Goal: Task Accomplishment & Management: Use online tool/utility

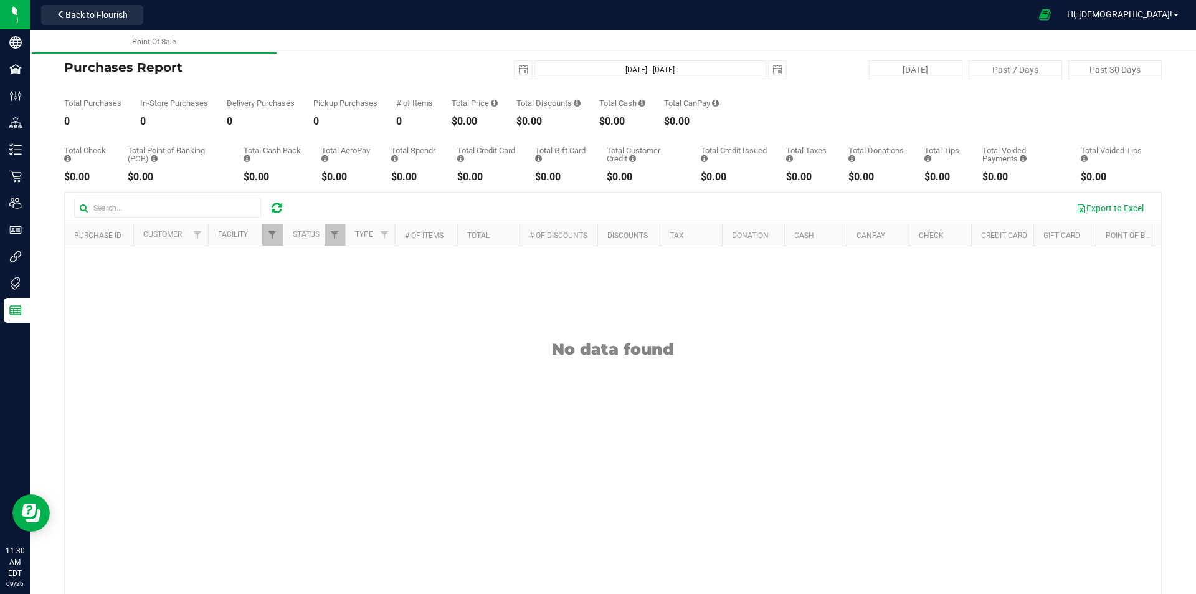
click at [279, 210] on icon at bounding box center [277, 208] width 11 height 12
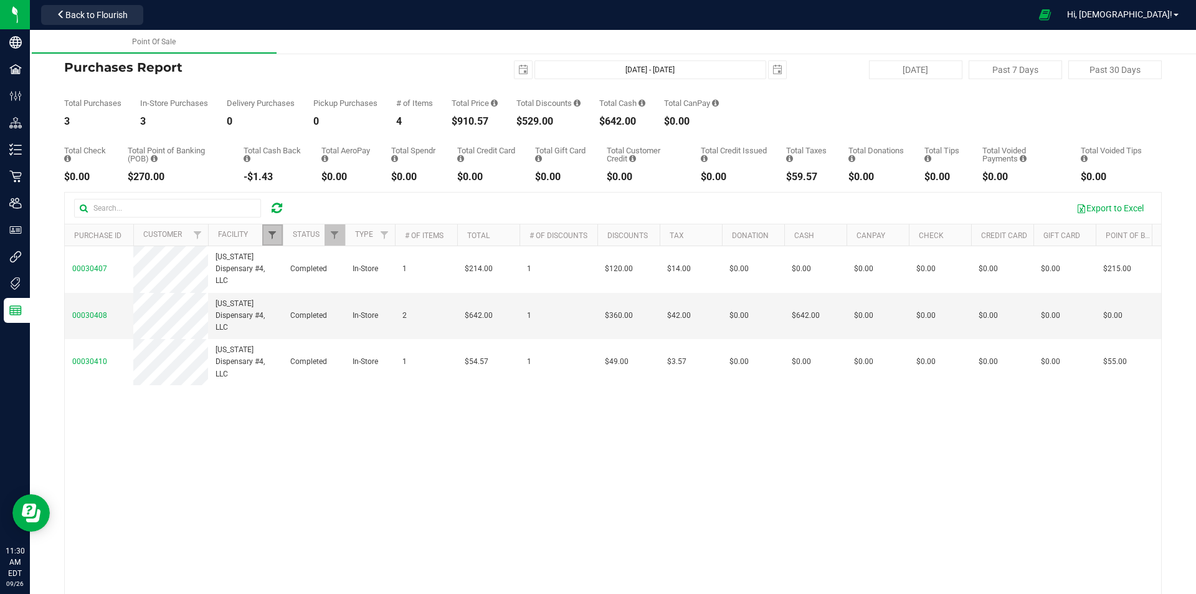
click at [272, 236] on span "Filter" at bounding box center [272, 235] width 10 height 10
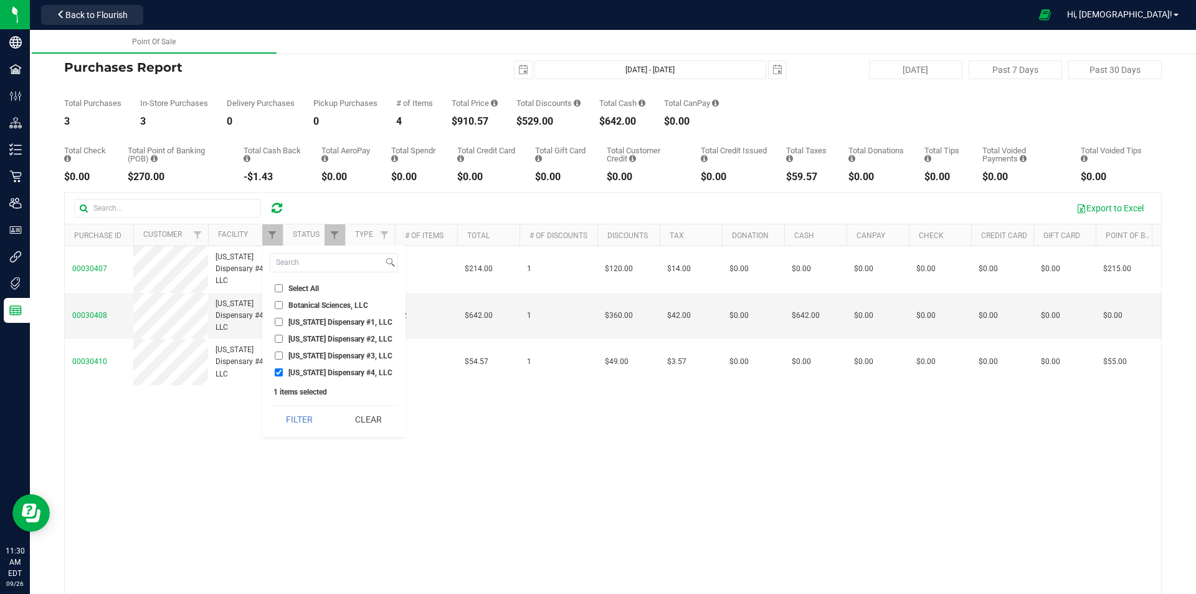
click at [279, 356] on input "[US_STATE] Dispensary #3, LLC" at bounding box center [279, 355] width 8 height 8
checkbox input "true"
click at [280, 369] on input "[US_STATE] Dispensary #4, LLC" at bounding box center [279, 372] width 8 height 8
checkbox input "false"
click at [305, 427] on button "Filter" at bounding box center [300, 419] width 60 height 27
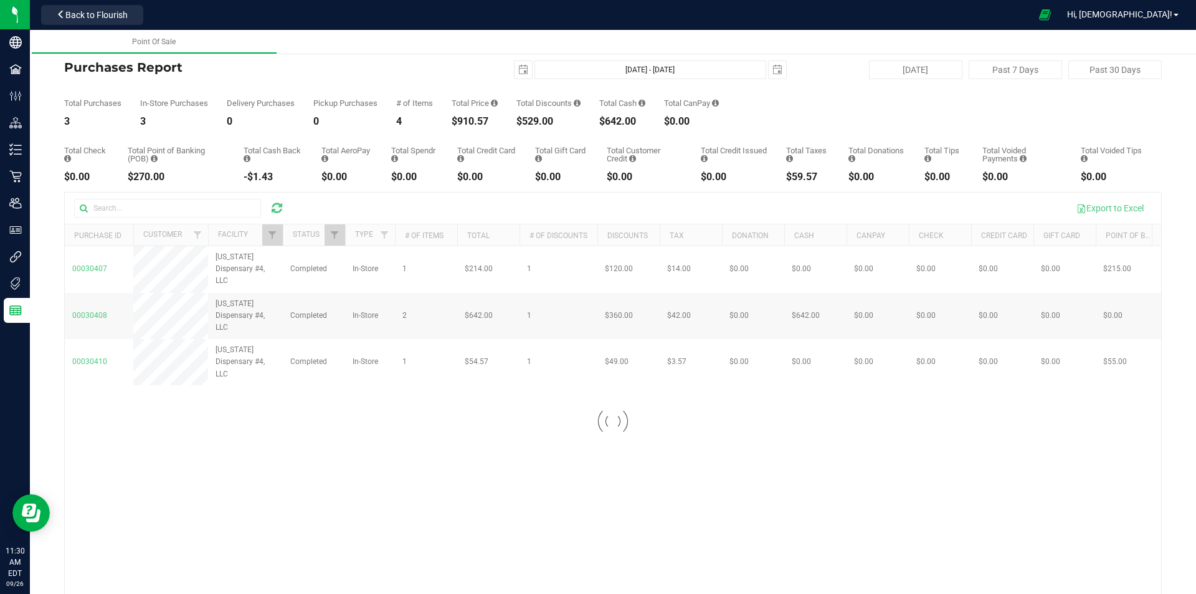
checkbox input "true"
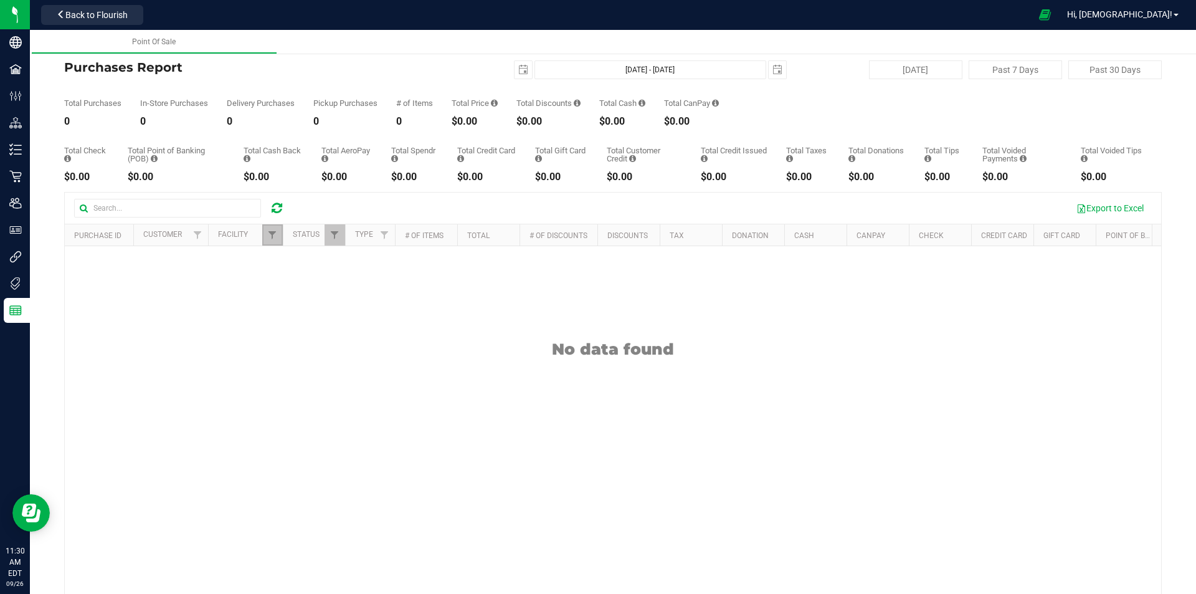
click at [275, 229] on link "Filter" at bounding box center [272, 234] width 21 height 21
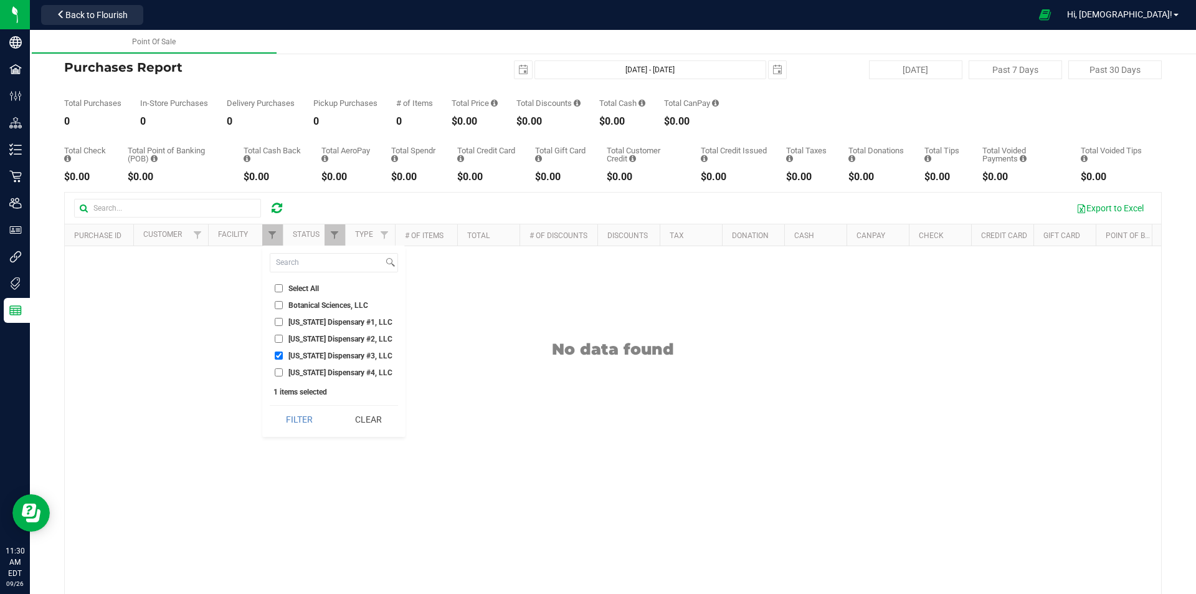
click at [277, 338] on input "[US_STATE] Dispensary #2, LLC" at bounding box center [279, 339] width 8 height 8
checkbox input "true"
click at [277, 352] on input "[US_STATE] Dispensary #3, LLC" at bounding box center [279, 355] width 8 height 8
checkbox input "false"
click at [298, 413] on button "Filter" at bounding box center [300, 419] width 60 height 27
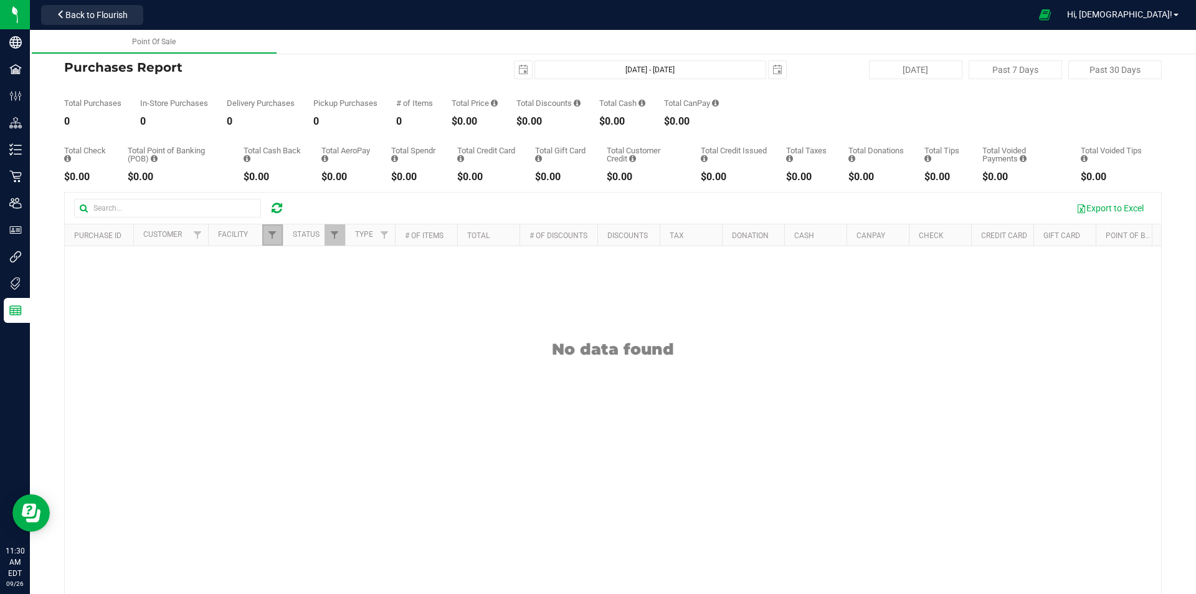
click at [279, 241] on link "Filter" at bounding box center [272, 234] width 21 height 21
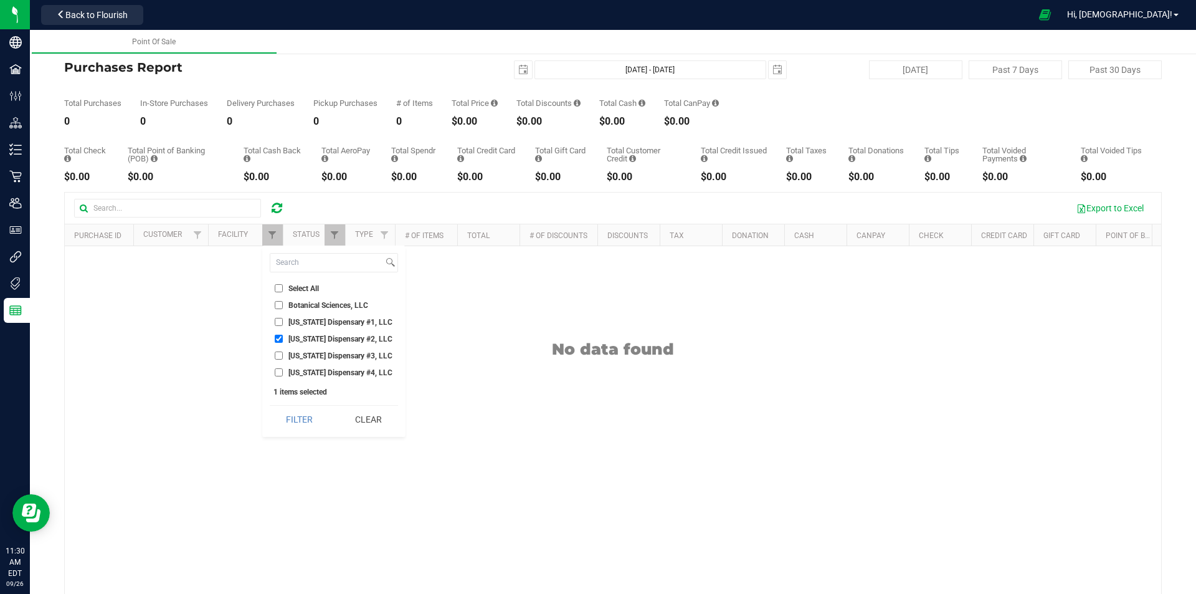
click at [277, 322] on input "[US_STATE] Dispensary #1, LLC" at bounding box center [279, 322] width 8 height 8
checkbox input "true"
click at [279, 338] on input "[US_STATE] Dispensary #2, LLC" at bounding box center [279, 339] width 8 height 8
checkbox input "false"
click at [305, 415] on button "Filter" at bounding box center [300, 419] width 60 height 27
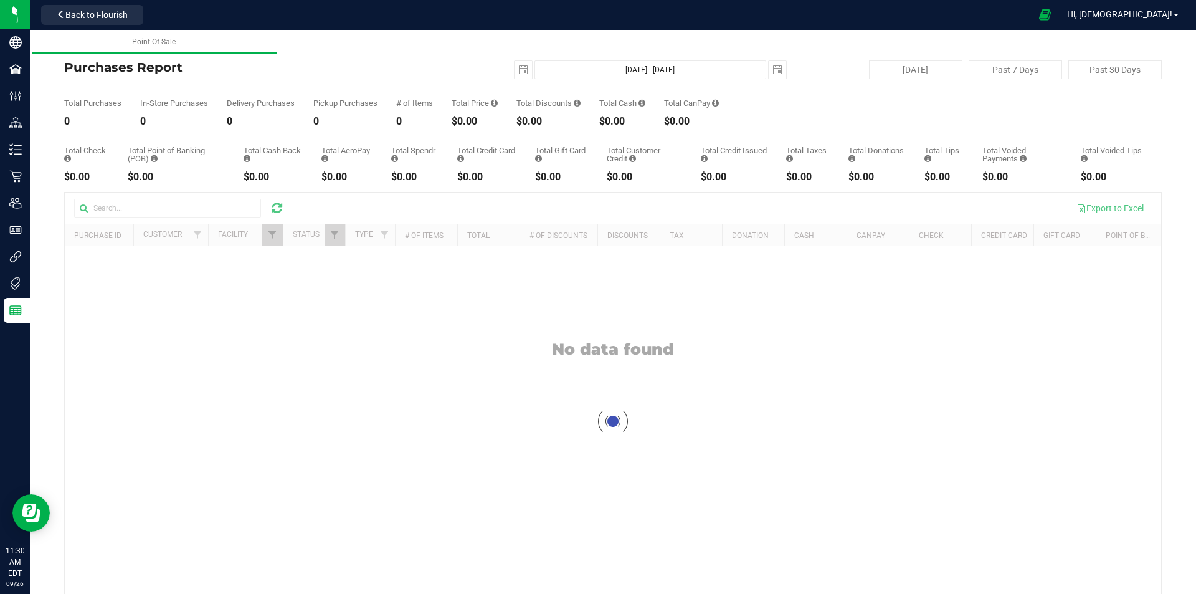
checkbox input "true"
click at [271, 234] on span "Filter" at bounding box center [272, 235] width 10 height 10
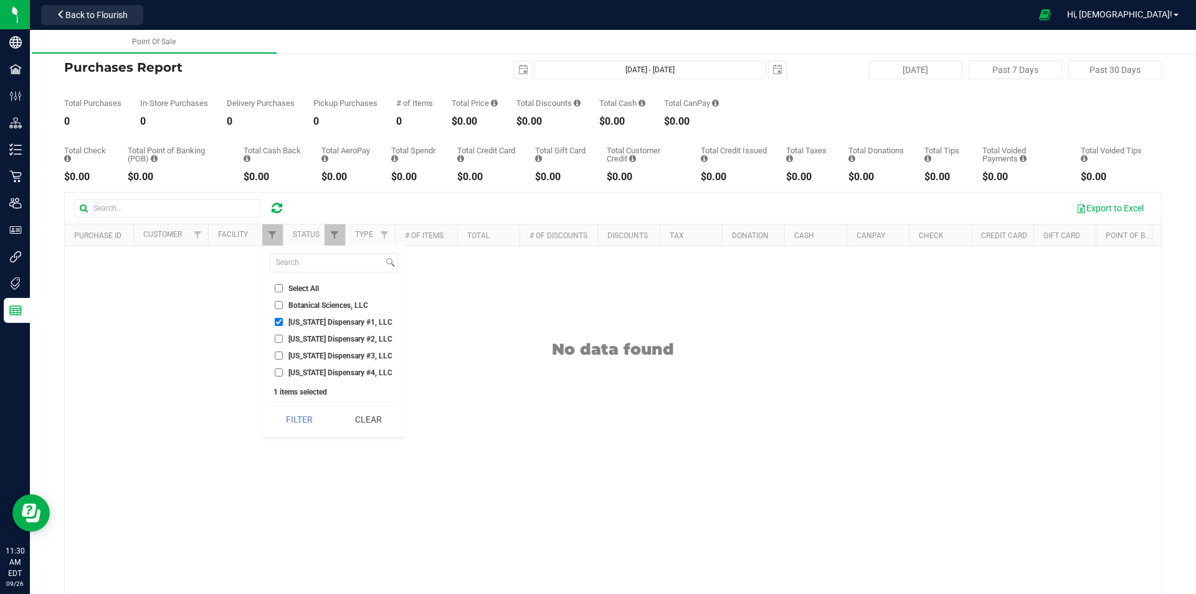
click at [278, 372] on input "[US_STATE] Dispensary #4, LLC" at bounding box center [279, 372] width 8 height 8
checkbox input "true"
click at [278, 317] on li "[US_STATE] Dispensary #1, LLC" at bounding box center [334, 321] width 128 height 13
click at [279, 320] on input "[US_STATE] Dispensary #1, LLC" at bounding box center [279, 322] width 8 height 8
checkbox input "false"
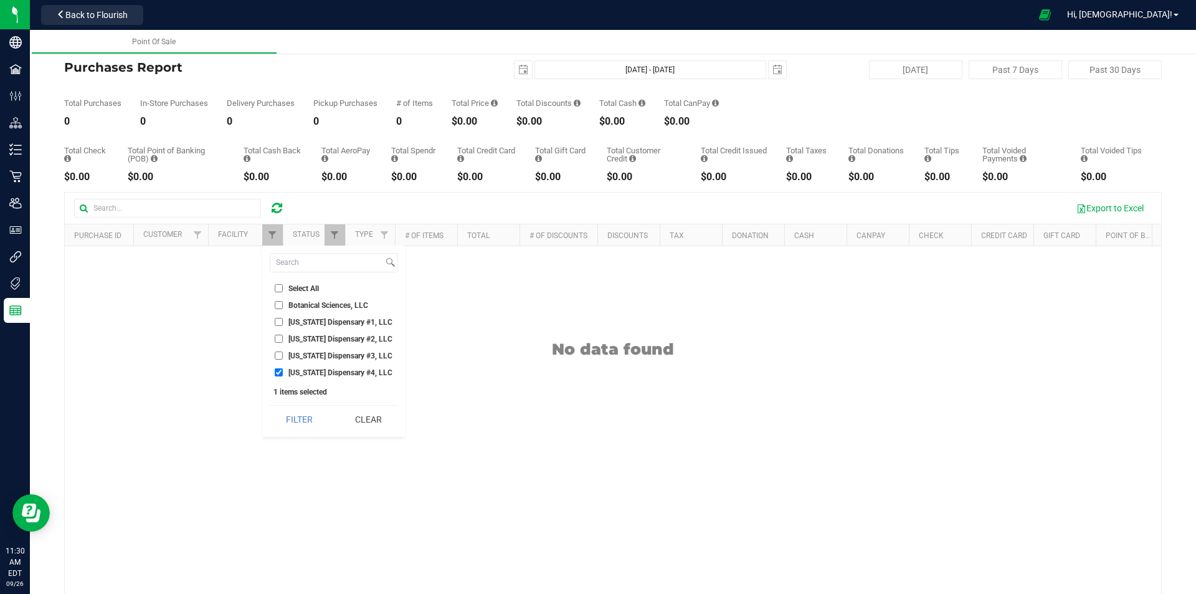
drag, startPoint x: 291, startPoint y: 416, endPoint x: 265, endPoint y: 422, distance: 26.9
click at [291, 416] on button "Filter" at bounding box center [300, 419] width 60 height 27
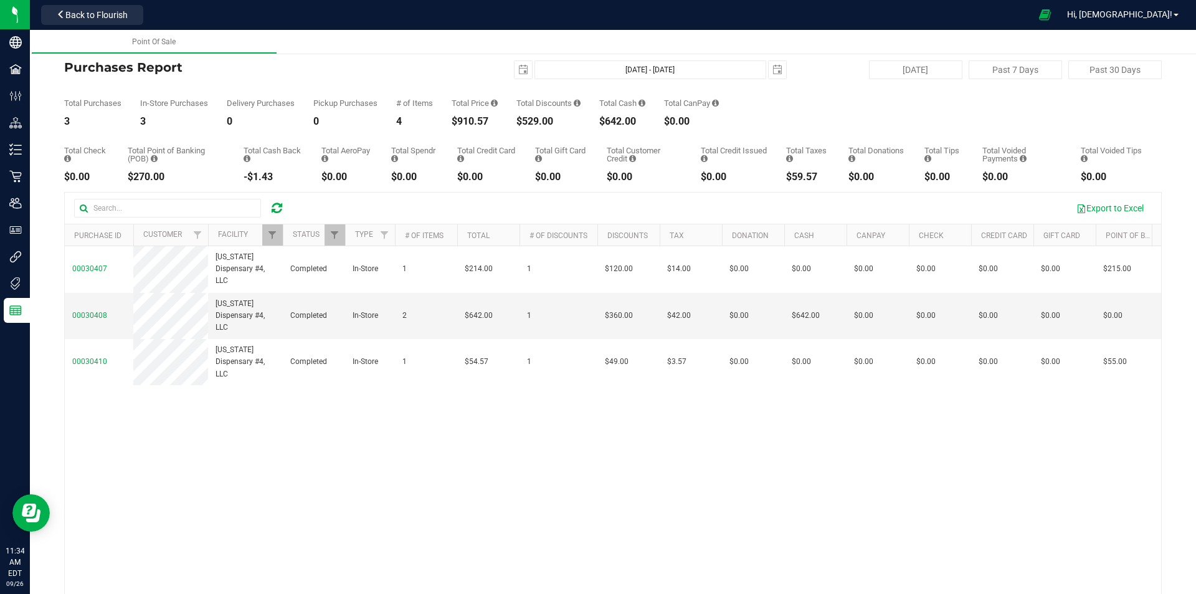
click at [280, 211] on icon at bounding box center [277, 208] width 11 height 12
click at [272, 211] on icon at bounding box center [277, 208] width 11 height 12
click at [277, 212] on icon at bounding box center [277, 208] width 11 height 12
click at [274, 210] on icon at bounding box center [277, 208] width 11 height 12
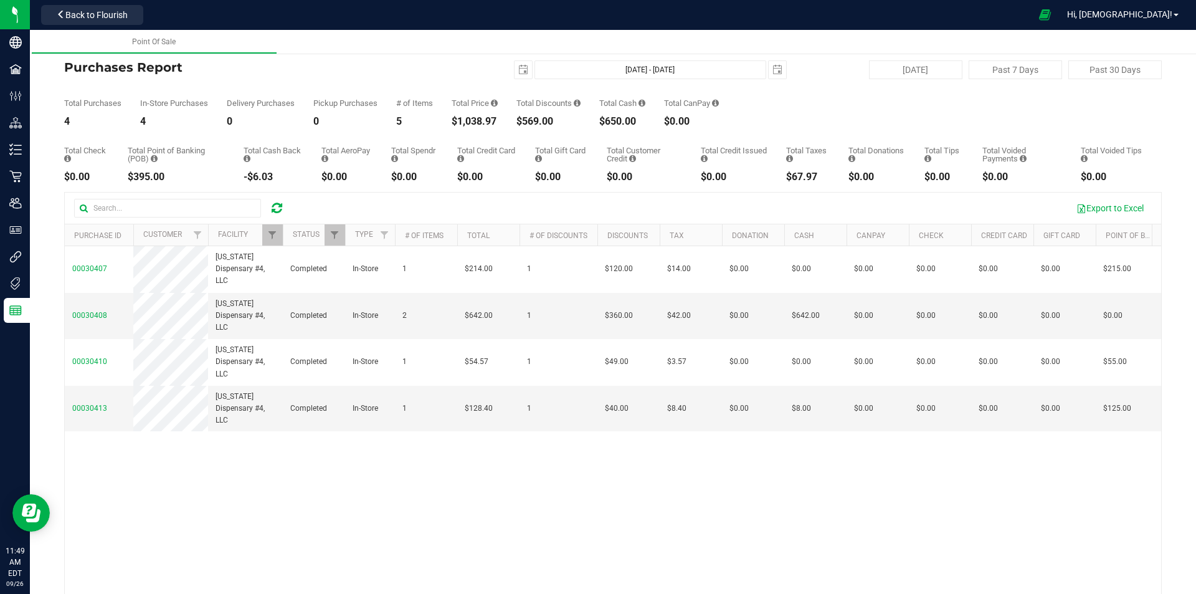
click at [278, 207] on icon at bounding box center [277, 208] width 11 height 12
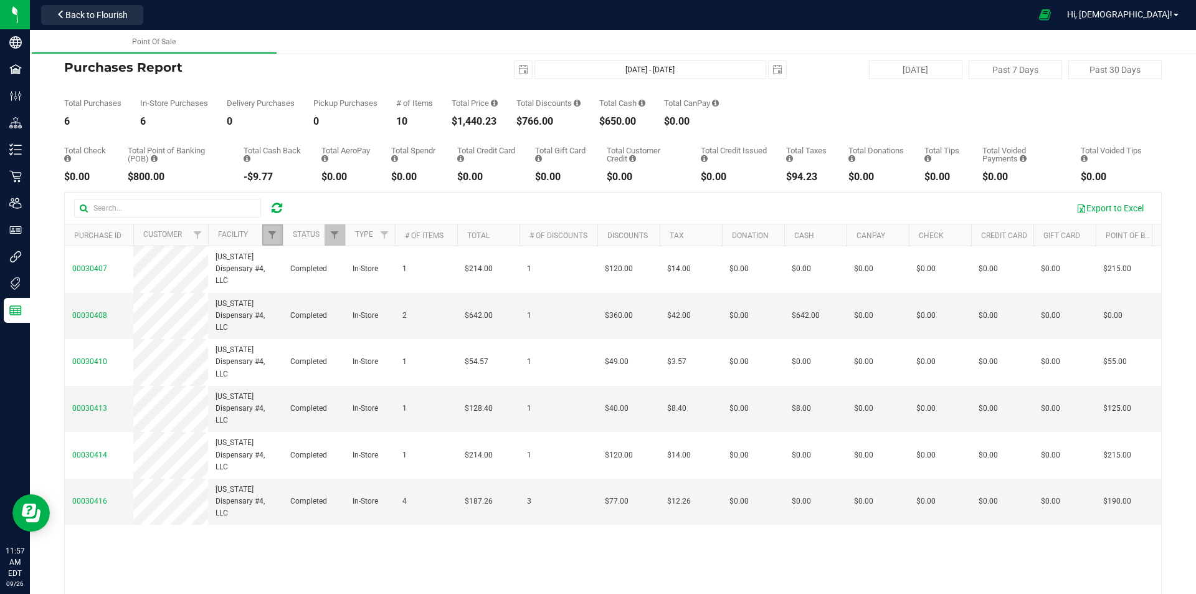
click at [276, 229] on link "Filter" at bounding box center [272, 234] width 21 height 21
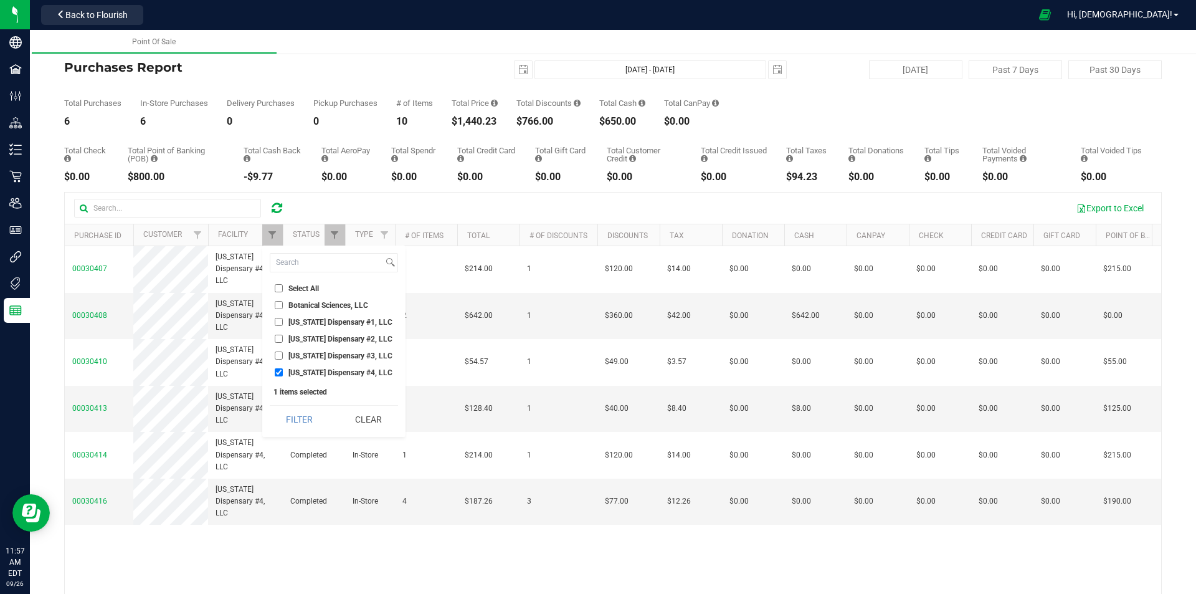
click at [279, 323] on input "[US_STATE] Dispensary #1, LLC" at bounding box center [279, 322] width 8 height 8
checkbox input "true"
click at [278, 373] on input "[US_STATE] Dispensary #4, LLC" at bounding box center [279, 372] width 8 height 8
checkbox input "false"
click at [298, 414] on button "Filter" at bounding box center [300, 419] width 60 height 27
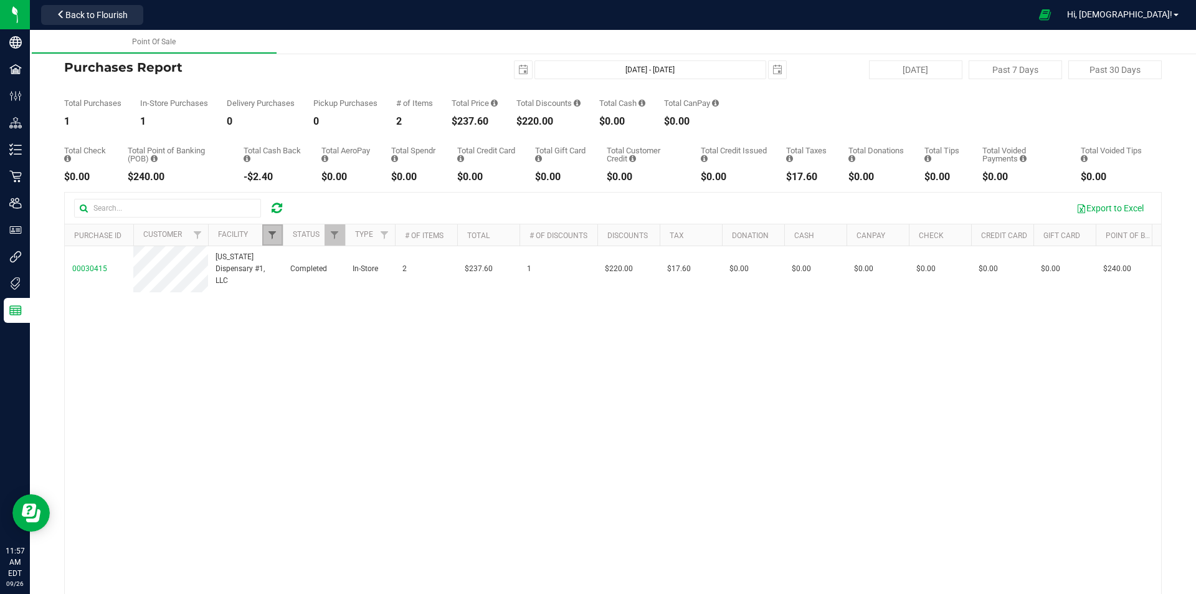
click at [274, 235] on span "Filter" at bounding box center [272, 235] width 10 height 10
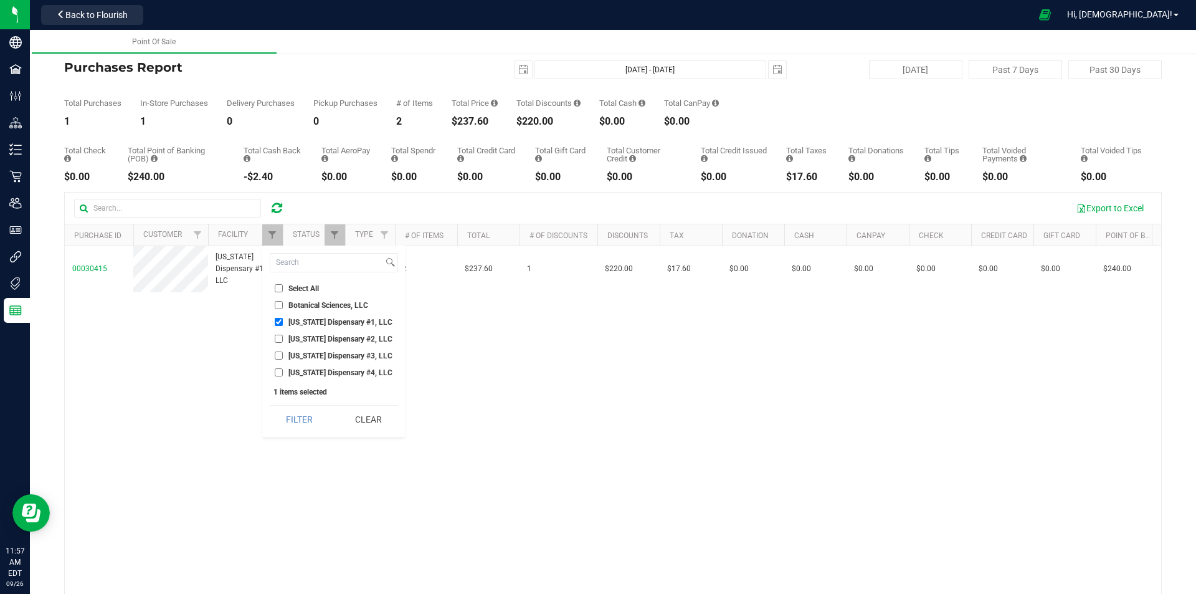
click at [275, 322] on input "[US_STATE] Dispensary #1, LLC" at bounding box center [279, 322] width 8 height 8
checkbox input "false"
click at [277, 337] on input "[US_STATE] Dispensary #2, LLC" at bounding box center [279, 339] width 8 height 8
click at [300, 422] on button "Filter" at bounding box center [300, 419] width 60 height 27
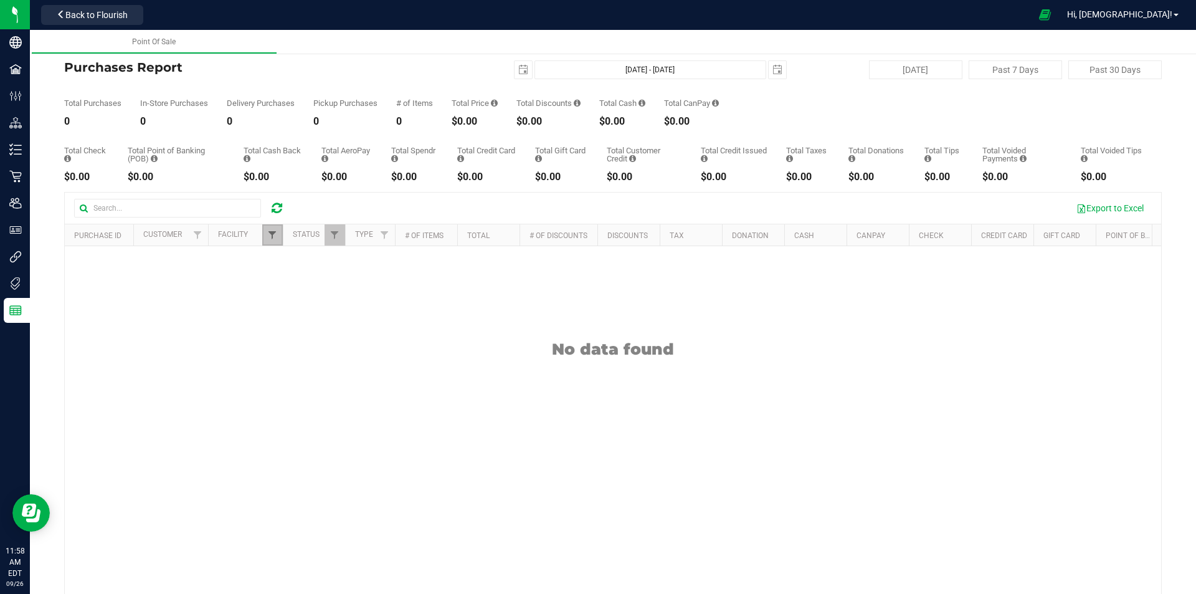
click at [269, 231] on span "Filter" at bounding box center [272, 235] width 10 height 10
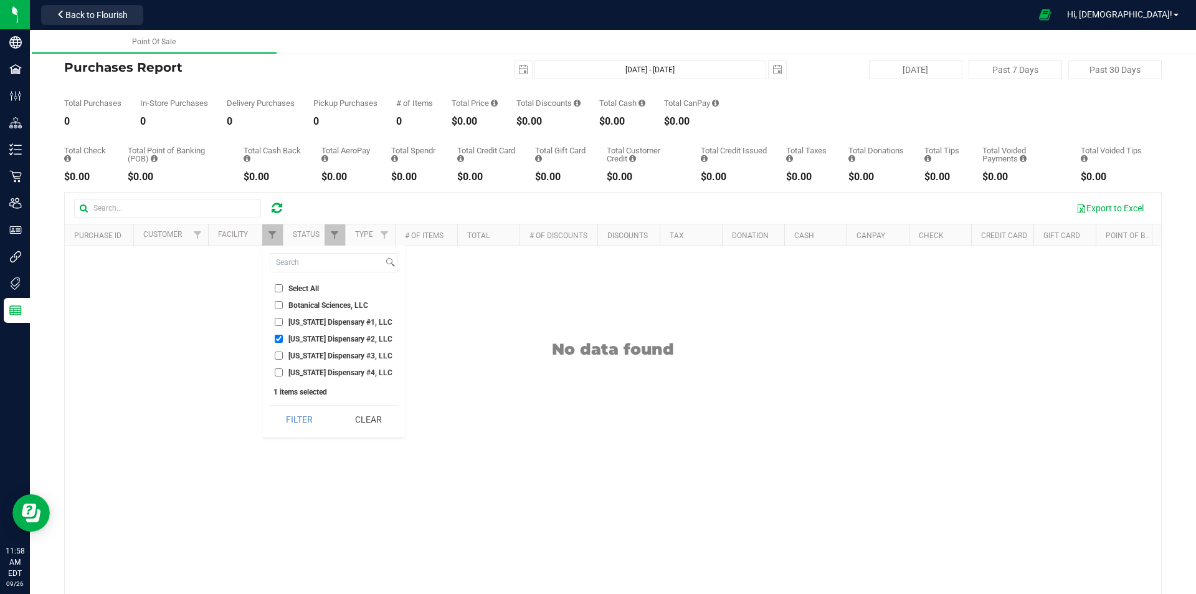
click at [280, 342] on input "[US_STATE] Dispensary #2, LLC" at bounding box center [279, 339] width 8 height 8
checkbox input "false"
click at [280, 349] on li "[US_STATE] Dispensary #3, LLC" at bounding box center [334, 355] width 128 height 13
click at [280, 353] on input "[US_STATE] Dispensary #3, LLC" at bounding box center [279, 355] width 8 height 8
click at [297, 409] on button "Filter" at bounding box center [300, 419] width 60 height 27
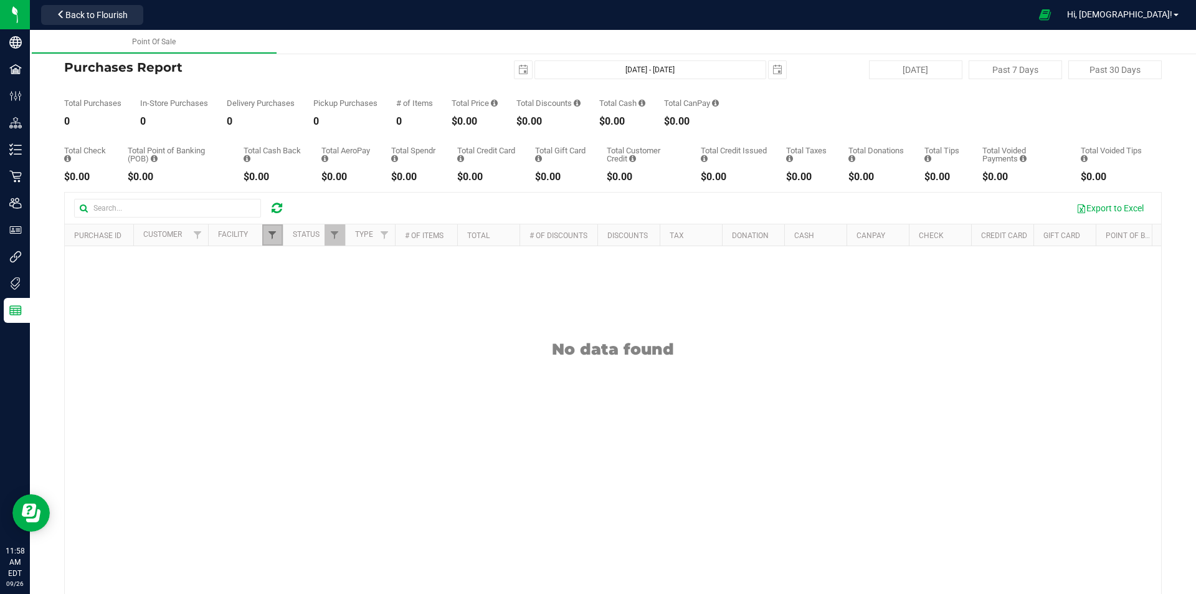
click at [277, 235] on span "Filter" at bounding box center [272, 235] width 10 height 10
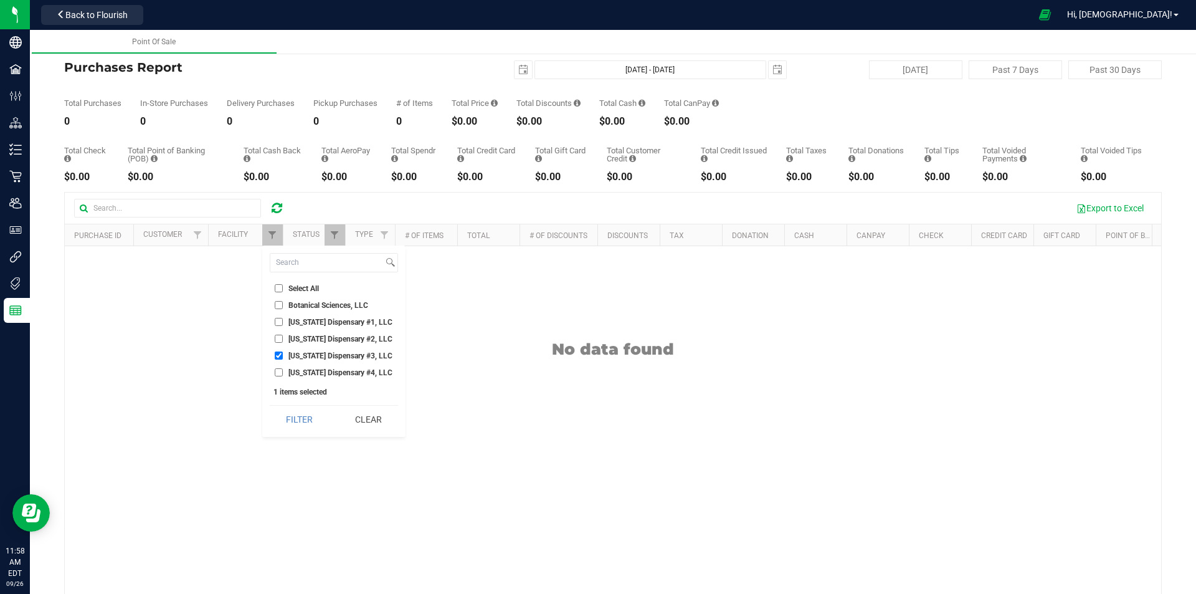
click at [278, 356] on input "[US_STATE] Dispensary #3, LLC" at bounding box center [279, 355] width 8 height 8
checkbox input "false"
click at [280, 371] on input "[US_STATE] Dispensary #4, LLC" at bounding box center [279, 372] width 8 height 8
checkbox input "true"
click at [290, 408] on button "Filter" at bounding box center [300, 419] width 60 height 27
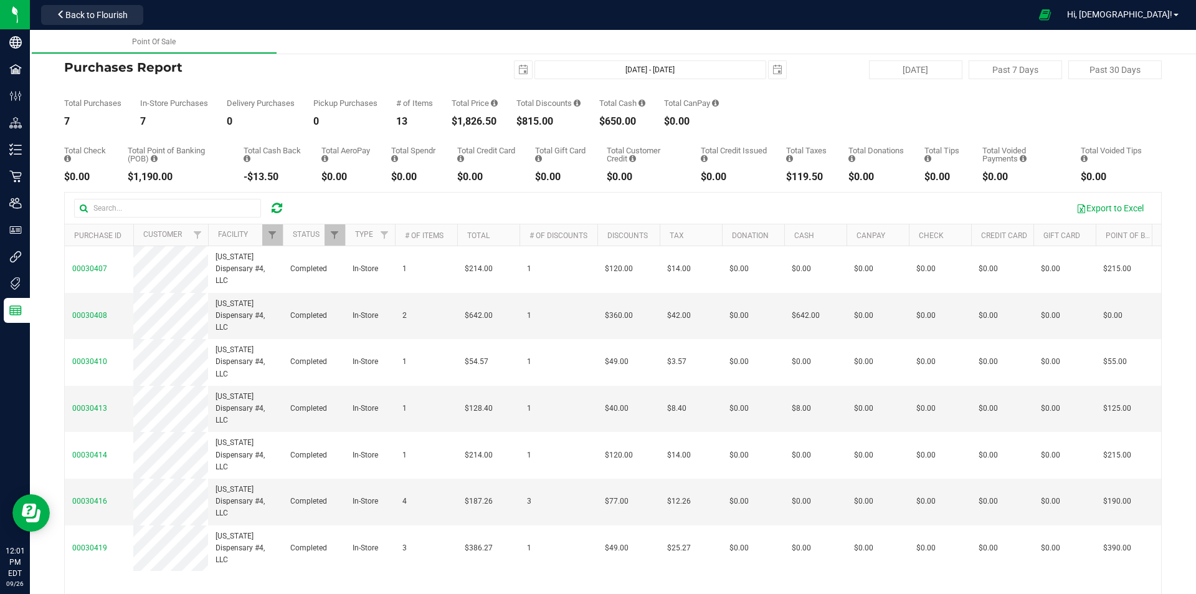
click at [275, 201] on link at bounding box center [277, 208] width 11 height 15
click at [274, 234] on span "Filter" at bounding box center [272, 235] width 10 height 10
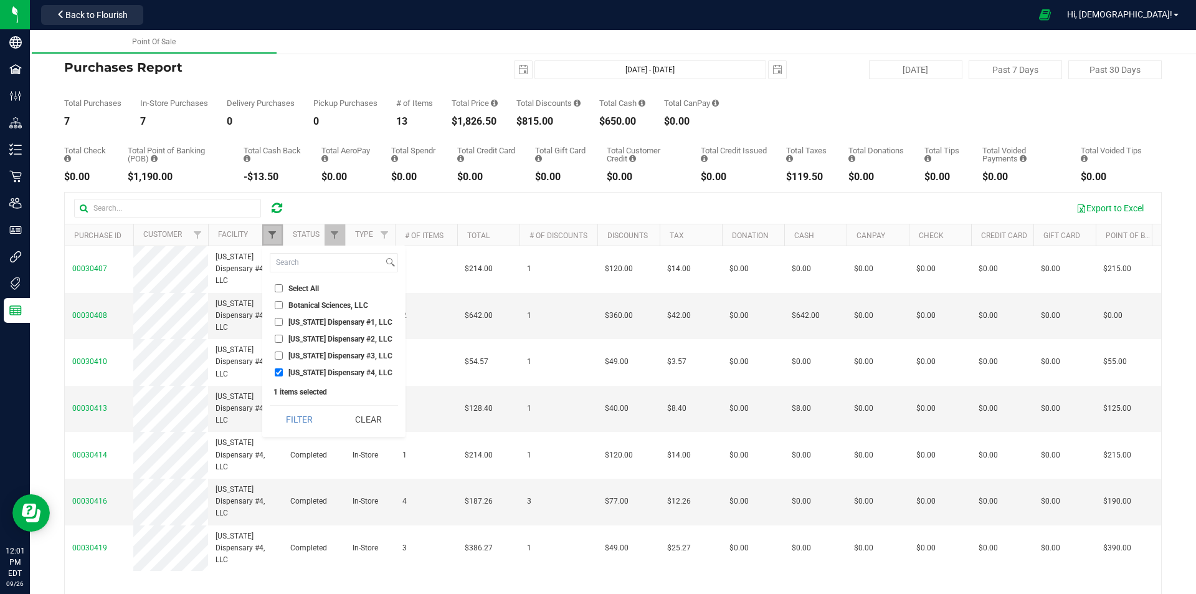
click at [274, 234] on span "Filter" at bounding box center [272, 235] width 10 height 10
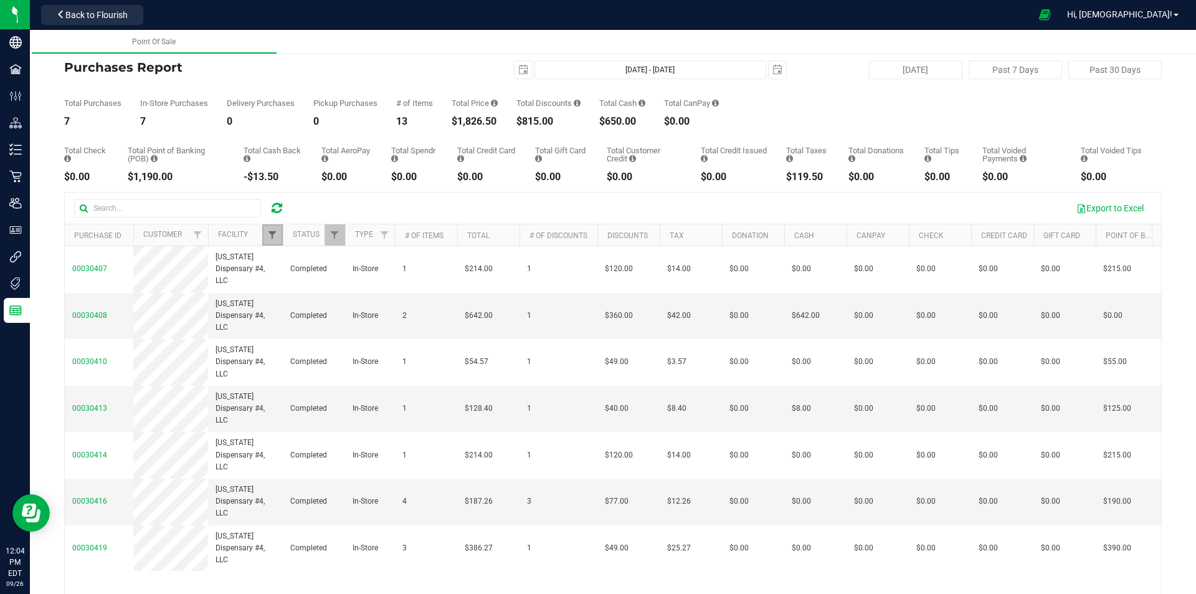
click at [274, 237] on span "Filter" at bounding box center [272, 235] width 10 height 10
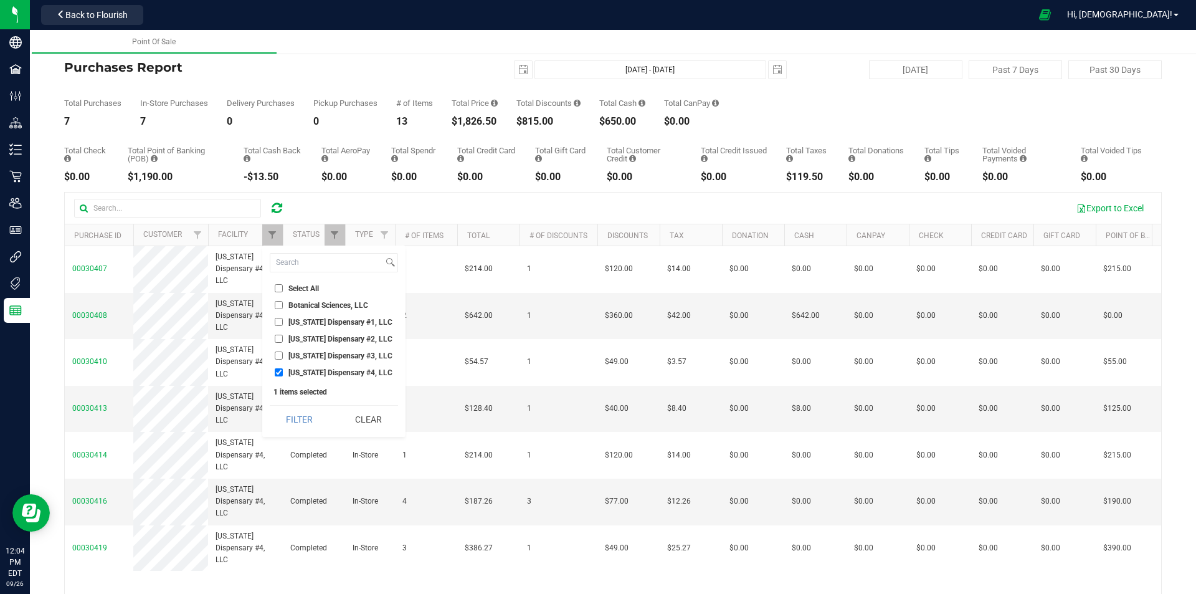
click at [280, 321] on input "[US_STATE] Dispensary #1, LLC" at bounding box center [279, 322] width 8 height 8
checkbox input "true"
click at [281, 371] on input "[US_STATE] Dispensary #4, LLC" at bounding box center [279, 372] width 8 height 8
checkbox input "false"
click at [292, 412] on button "Filter" at bounding box center [300, 419] width 60 height 27
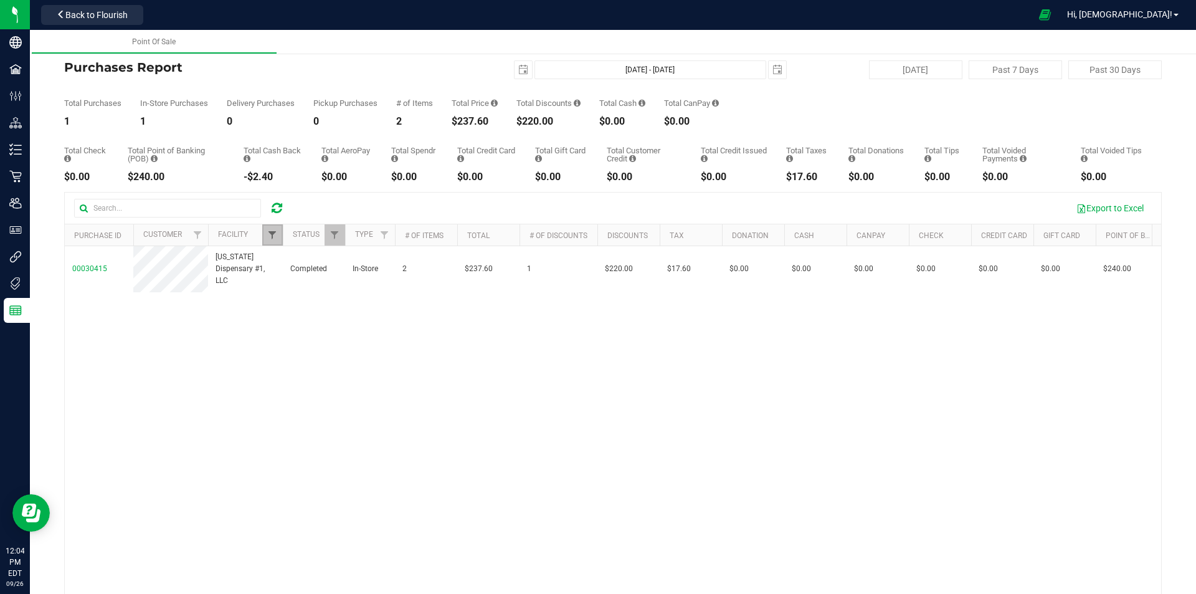
click at [269, 232] on span "Filter" at bounding box center [272, 235] width 10 height 10
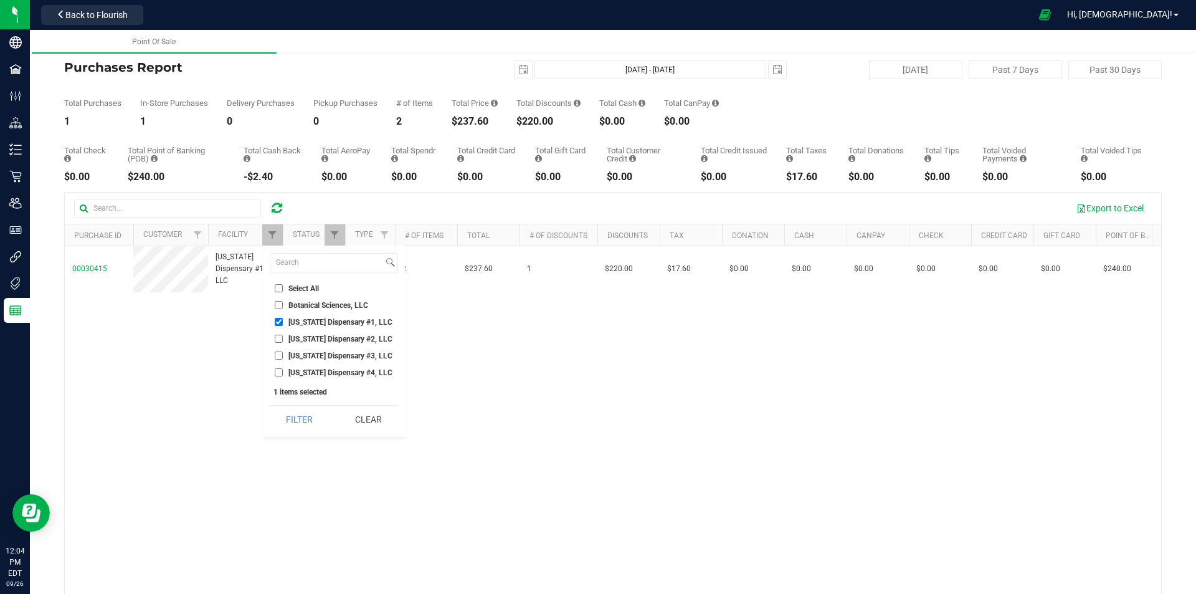
click at [281, 317] on li "[US_STATE] Dispensary #1, LLC" at bounding box center [334, 321] width 128 height 13
click at [278, 323] on input "[US_STATE] Dispensary #1, LLC" at bounding box center [279, 322] width 8 height 8
checkbox input "false"
click at [278, 373] on input "[US_STATE] Dispensary #4, LLC" at bounding box center [279, 372] width 8 height 8
checkbox input "true"
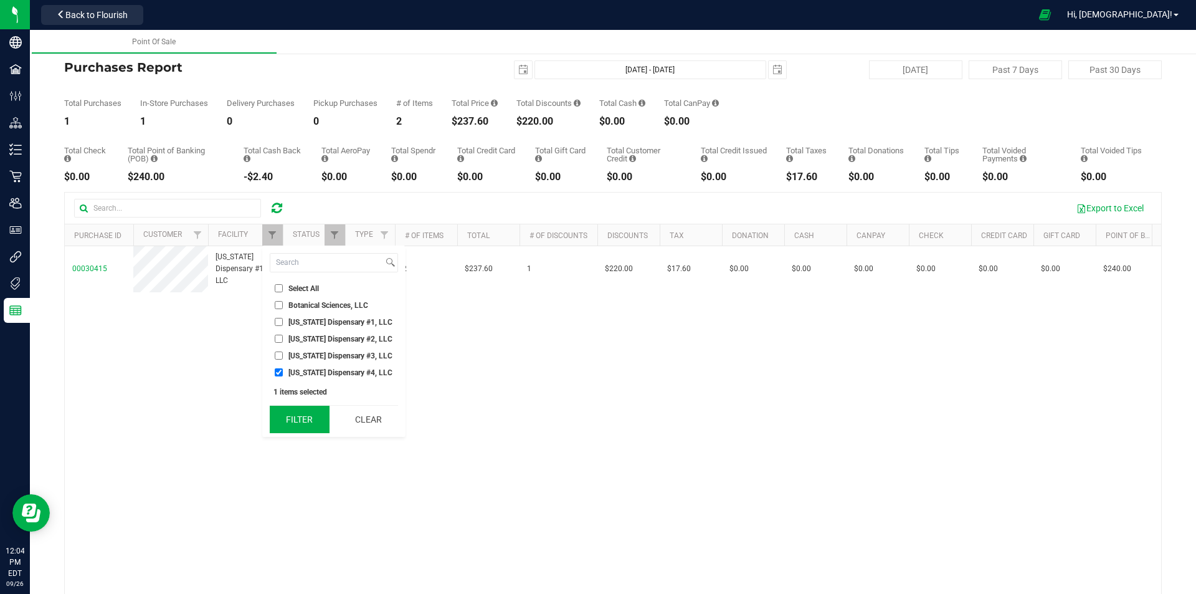
click at [298, 417] on button "Filter" at bounding box center [300, 419] width 60 height 27
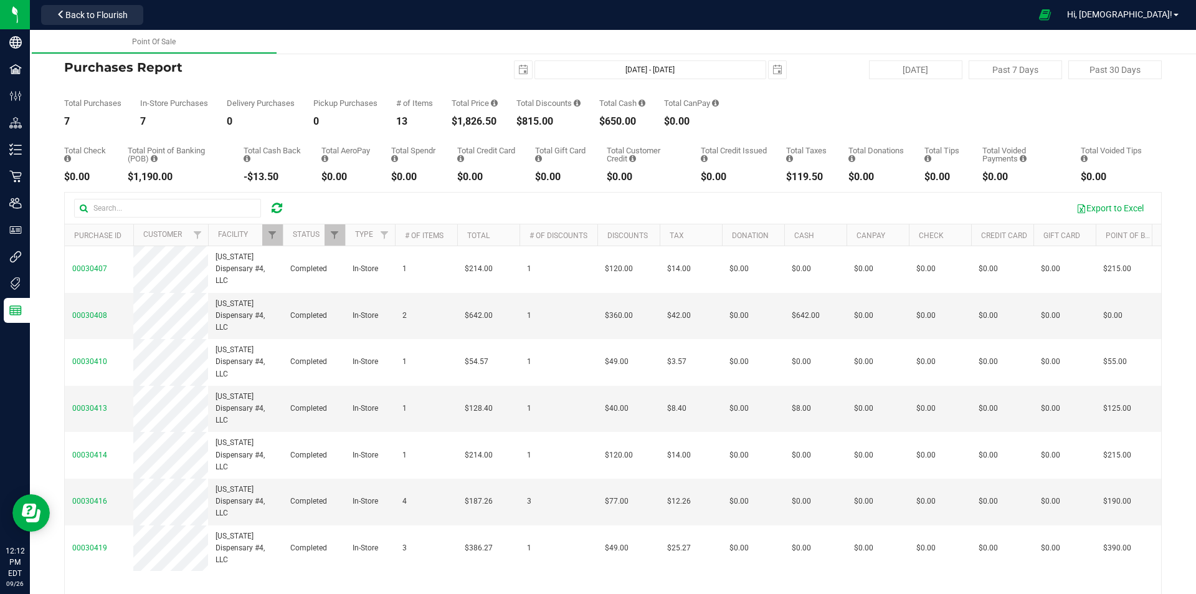
click at [272, 207] on icon at bounding box center [277, 208] width 11 height 12
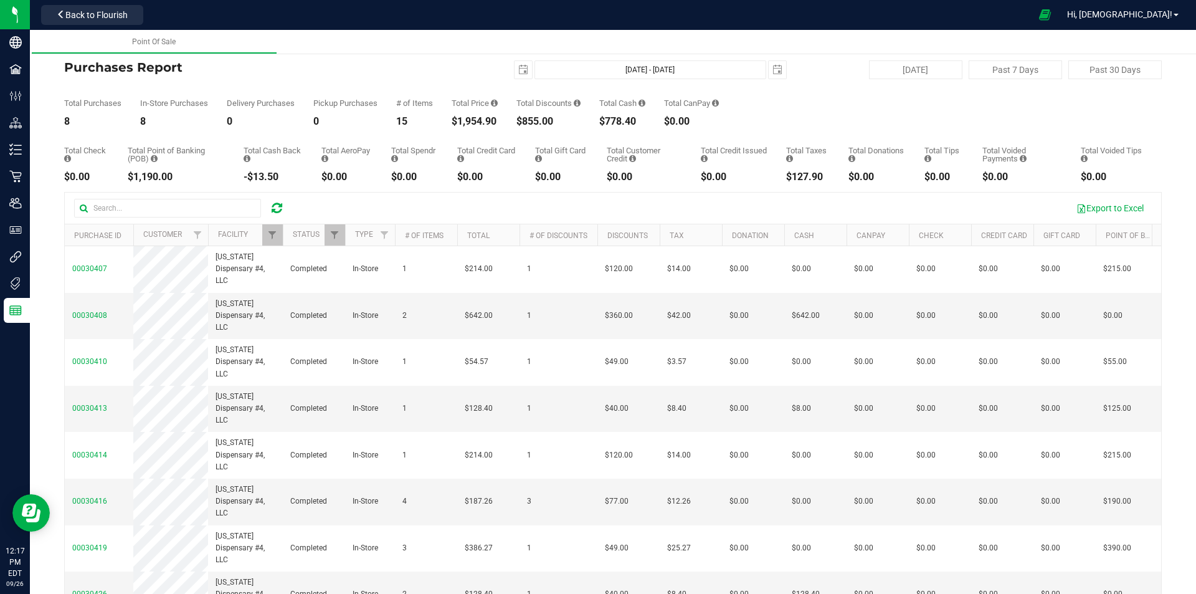
click at [282, 215] on link at bounding box center [277, 208] width 11 height 15
click at [281, 211] on icon at bounding box center [277, 208] width 11 height 12
click at [272, 239] on span "Filter" at bounding box center [272, 235] width 10 height 10
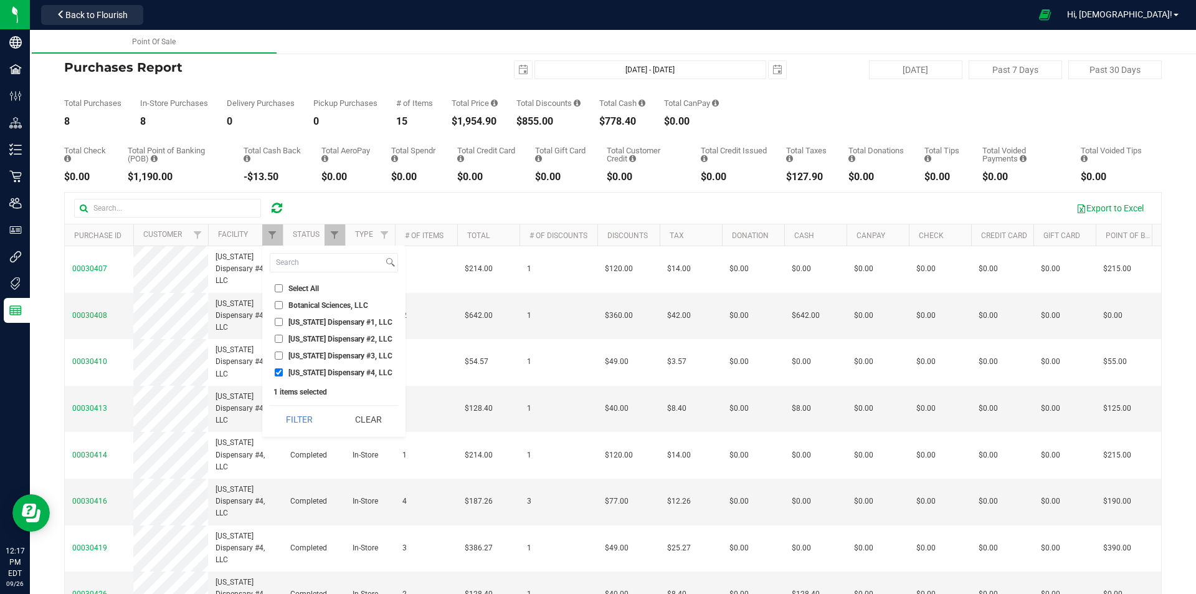
click at [282, 321] on input "[US_STATE] Dispensary #1, LLC" at bounding box center [279, 322] width 8 height 8
checkbox input "true"
click at [281, 369] on input "[US_STATE] Dispensary #4, LLC" at bounding box center [279, 372] width 8 height 8
checkbox input "false"
click at [299, 417] on button "Filter" at bounding box center [300, 419] width 60 height 27
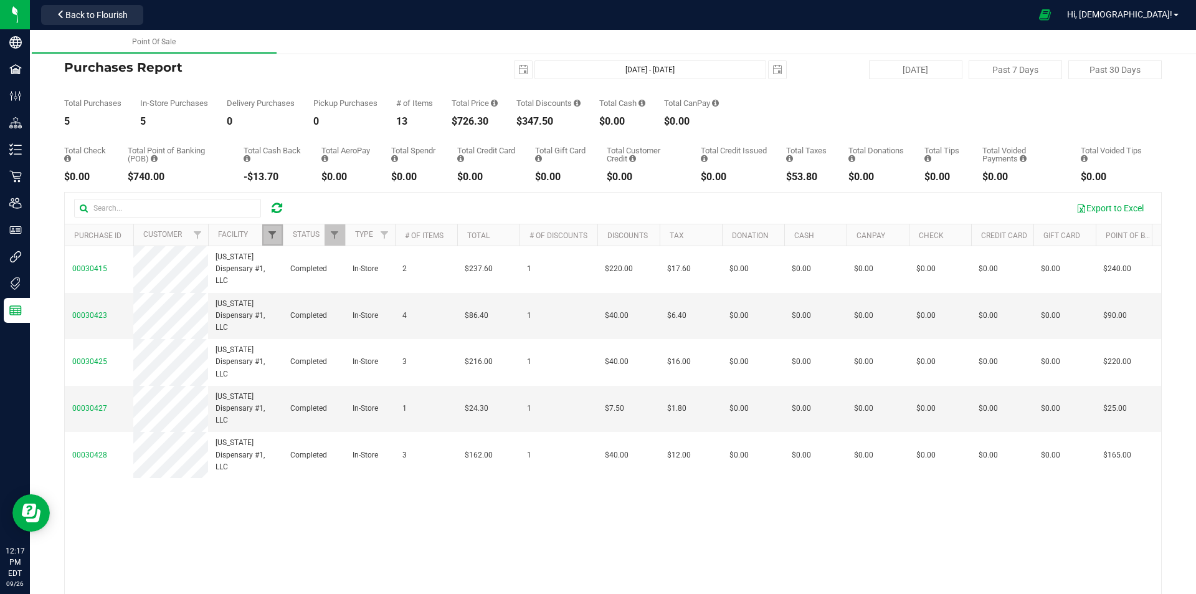
click at [275, 235] on span "Filter" at bounding box center [272, 235] width 10 height 10
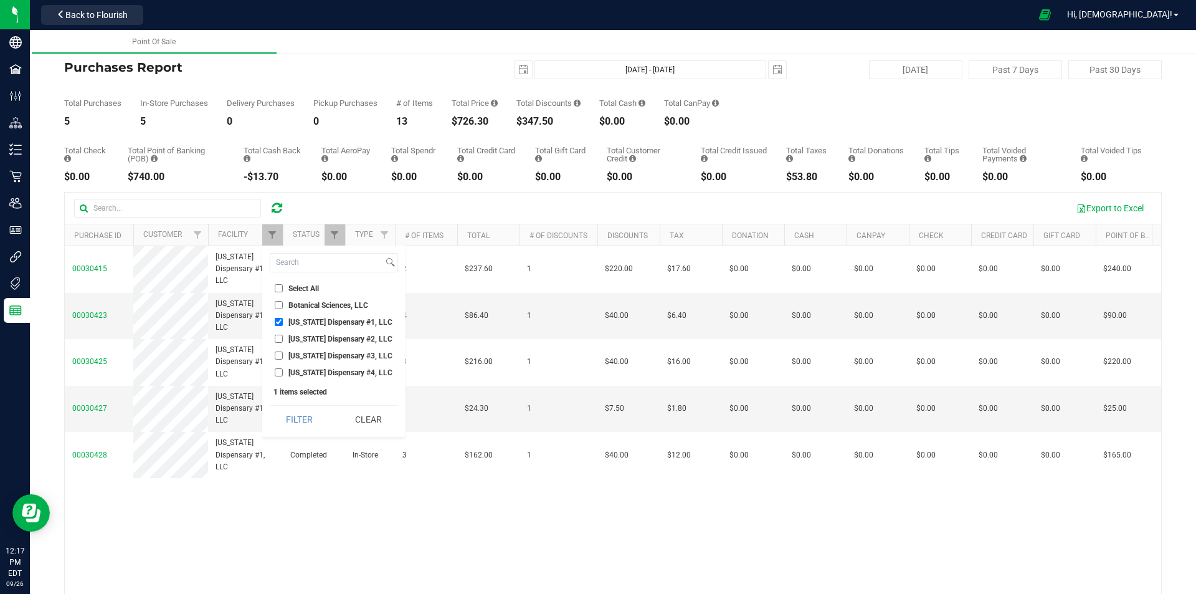
click at [279, 320] on input "[US_STATE] Dispensary #1, LLC" at bounding box center [279, 322] width 8 height 8
checkbox input "false"
click at [280, 340] on input "[US_STATE] Dispensary #2, LLC" at bounding box center [279, 339] width 8 height 8
click at [298, 414] on button "Filter" at bounding box center [300, 419] width 60 height 27
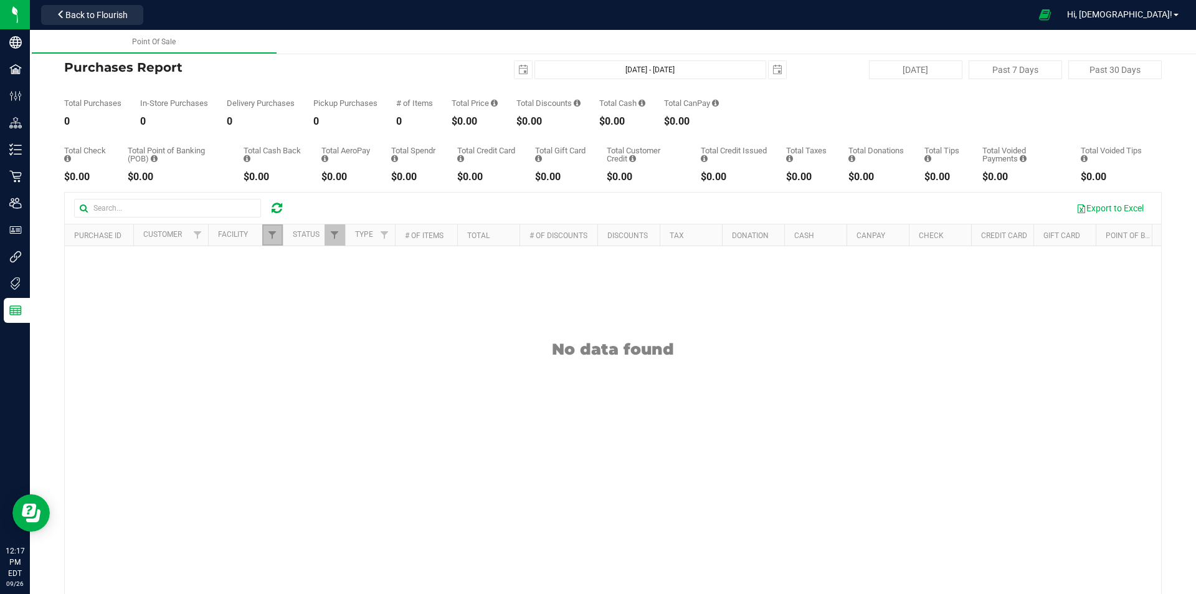
click at [278, 237] on link "Filter" at bounding box center [272, 234] width 21 height 21
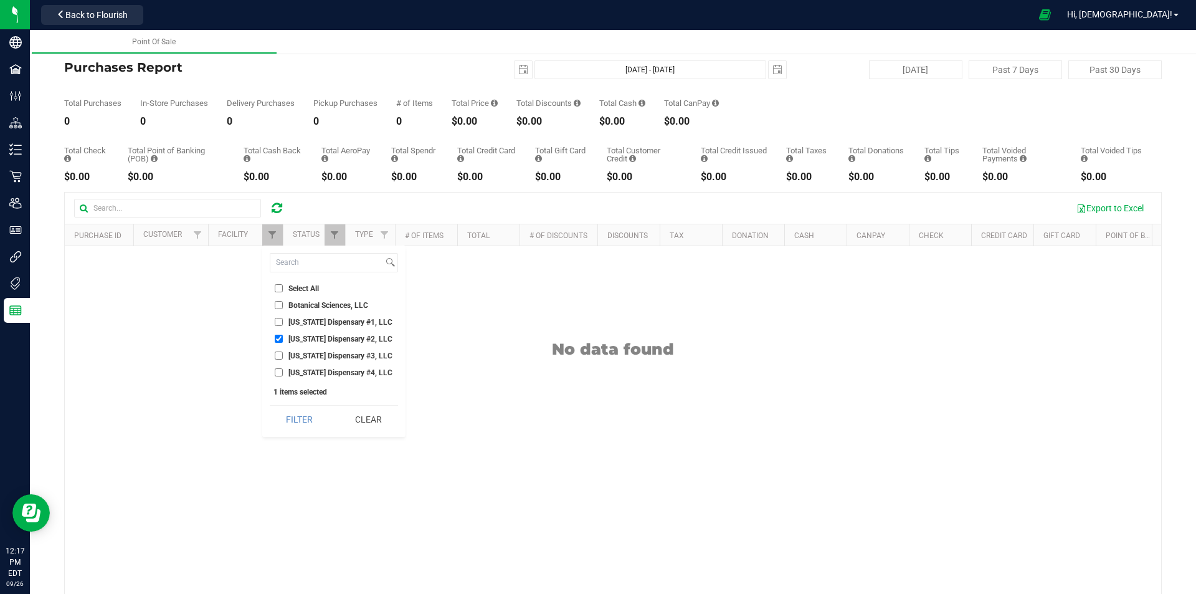
click at [277, 338] on input "[US_STATE] Dispensary #2, LLC" at bounding box center [279, 339] width 8 height 8
checkbox input "false"
click at [279, 355] on input "[US_STATE] Dispensary #3, LLC" at bounding box center [279, 355] width 8 height 8
click at [302, 419] on button "Filter" at bounding box center [300, 419] width 60 height 27
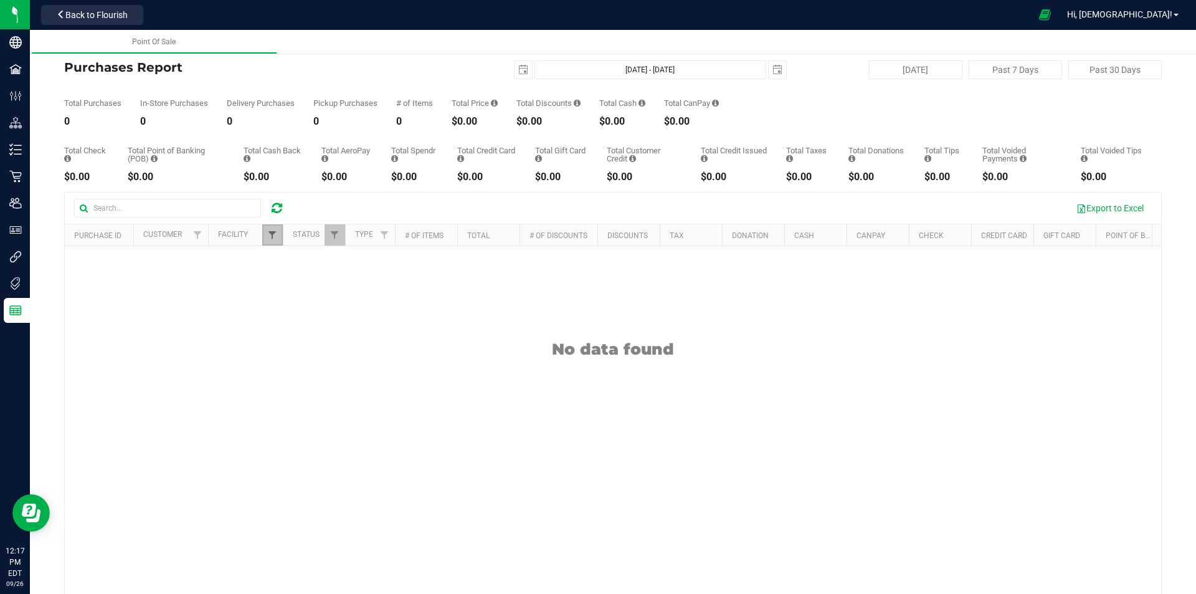
click at [275, 233] on span "Filter" at bounding box center [272, 235] width 10 height 10
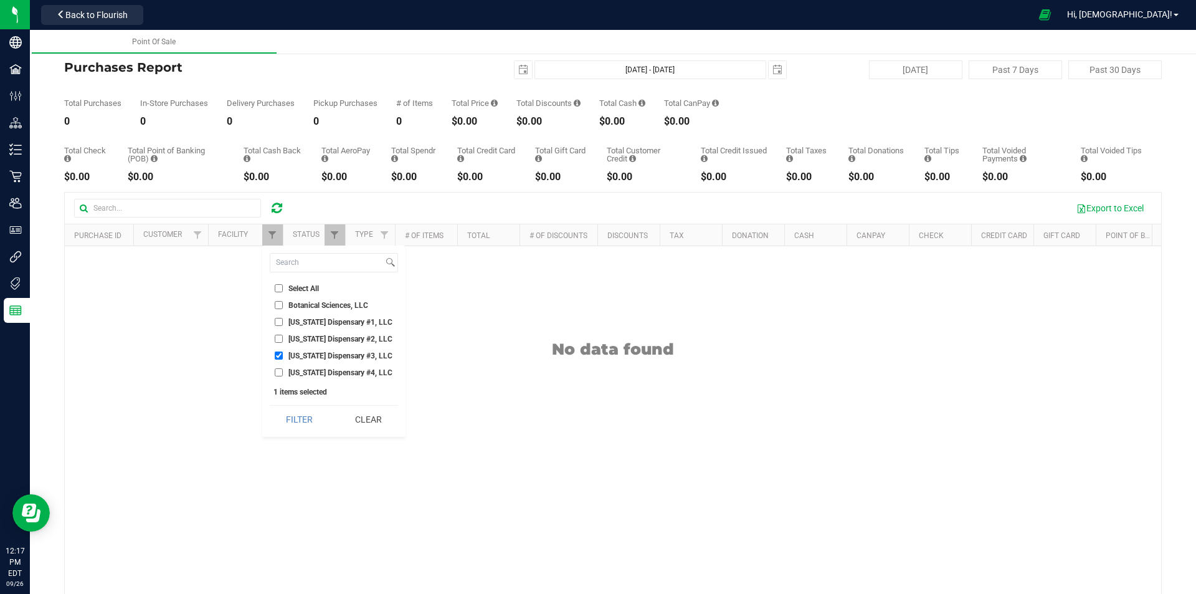
click at [277, 356] on input "[US_STATE] Dispensary #3, LLC" at bounding box center [279, 355] width 8 height 8
checkbox input "false"
click at [278, 370] on input "[US_STATE] Dispensary #4, LLC" at bounding box center [279, 372] width 8 height 8
checkbox input "true"
click at [278, 320] on input "[US_STATE] Dispensary #1, LLC" at bounding box center [279, 322] width 8 height 8
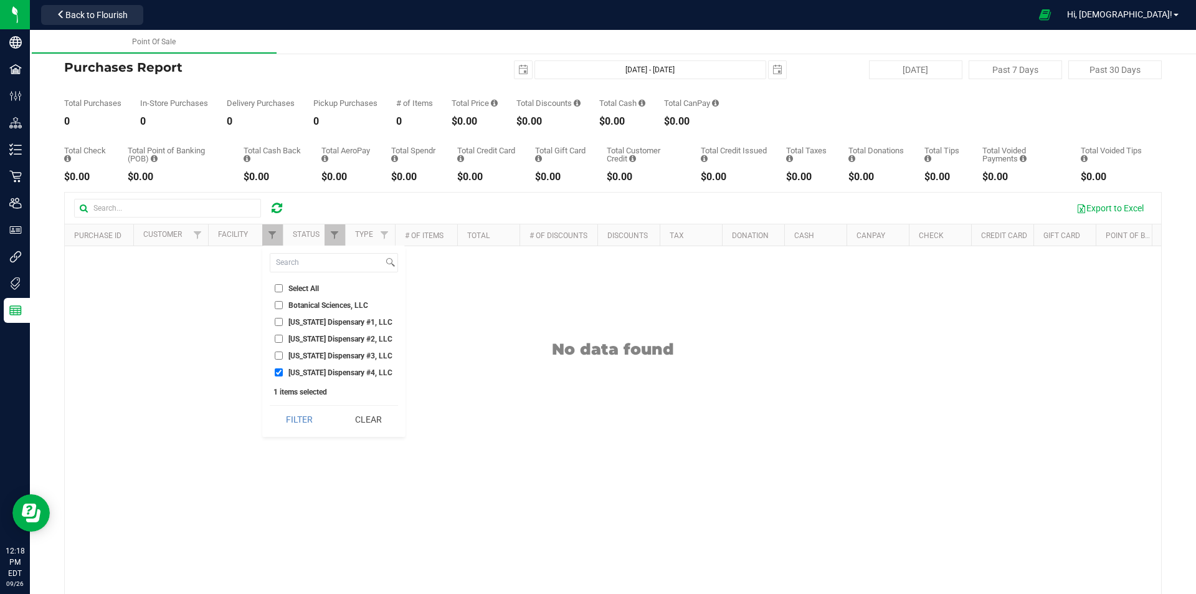
checkbox input "true"
click at [280, 373] on input "[US_STATE] Dispensary #4, LLC" at bounding box center [279, 372] width 8 height 8
checkbox input "false"
click at [279, 323] on input "[US_STATE] Dispensary #1, LLC" at bounding box center [279, 322] width 8 height 8
checkbox input "false"
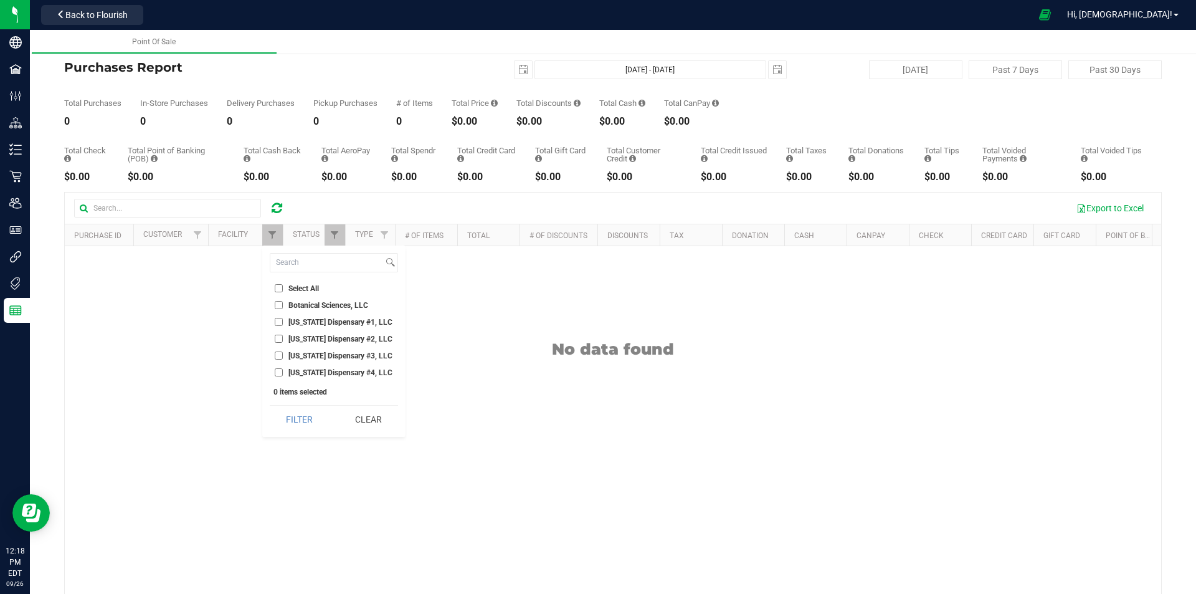
click at [275, 371] on input "[US_STATE] Dispensary #4, LLC" at bounding box center [279, 372] width 8 height 8
checkbox input "true"
click at [298, 411] on button "Filter" at bounding box center [300, 419] width 60 height 27
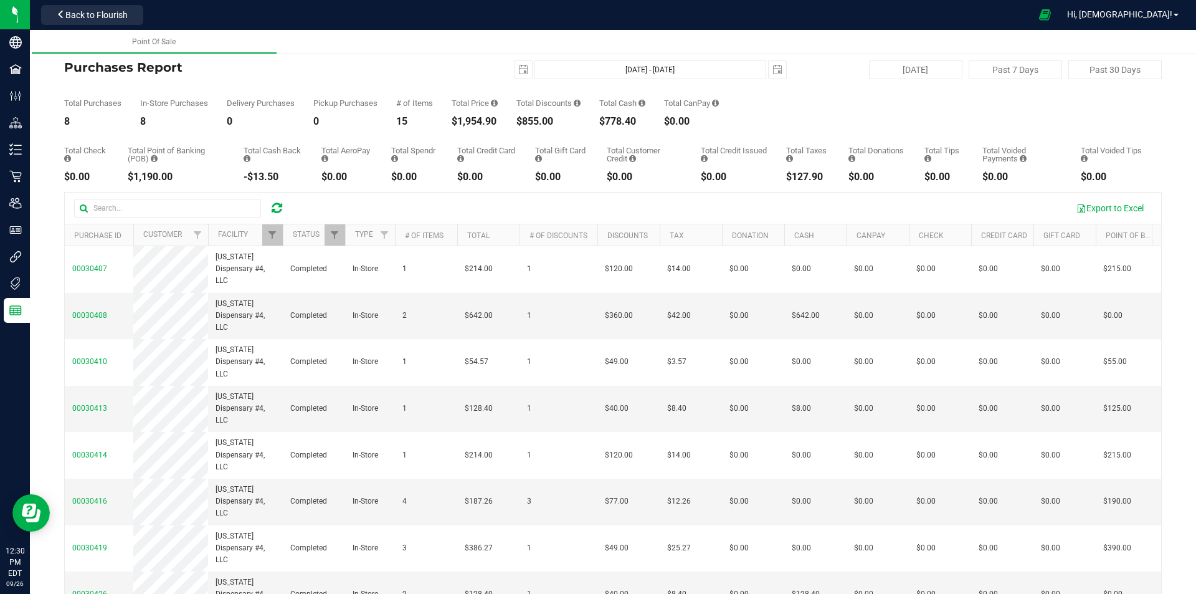
click at [280, 207] on icon at bounding box center [277, 208] width 11 height 12
click at [272, 240] on span "Filter" at bounding box center [272, 235] width 10 height 10
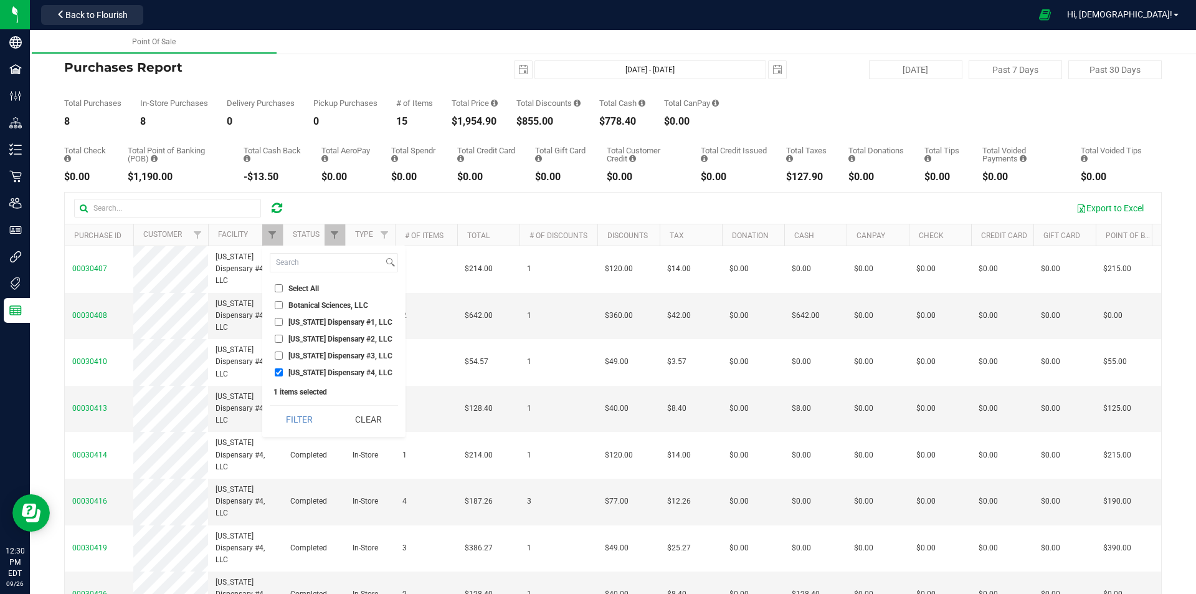
click at [275, 324] on input "[US_STATE] Dispensary #1, LLC" at bounding box center [279, 322] width 8 height 8
checkbox input "true"
click at [280, 373] on input "[US_STATE] Dispensary #4, LLC" at bounding box center [279, 372] width 8 height 8
checkbox input "false"
click at [302, 427] on button "Filter" at bounding box center [300, 419] width 60 height 27
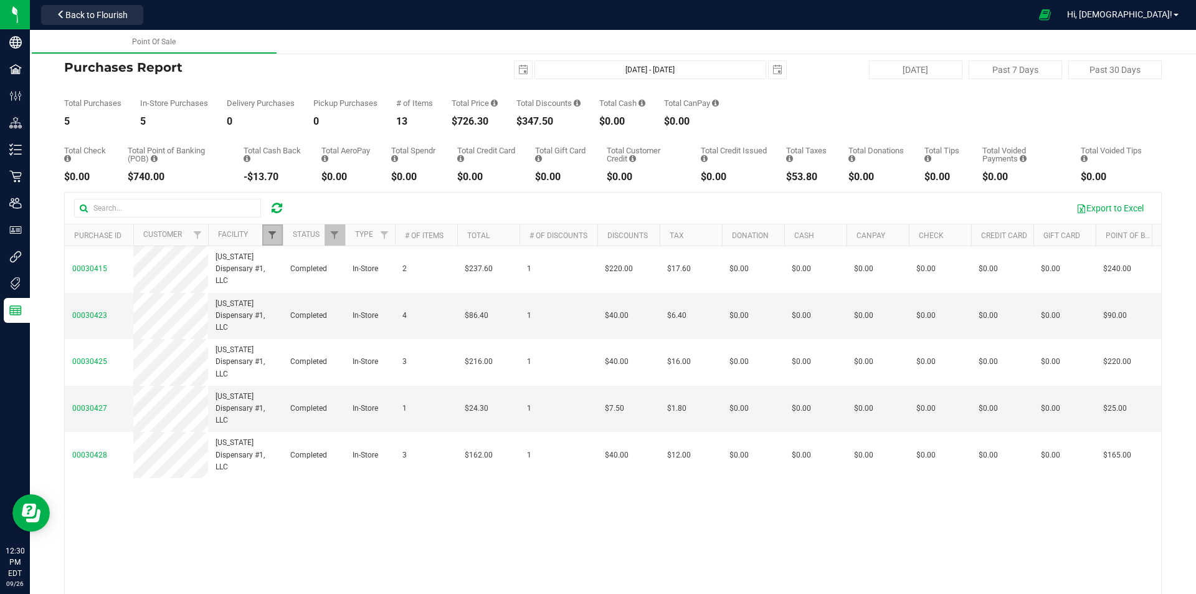
click at [275, 231] on span "Filter" at bounding box center [272, 235] width 10 height 10
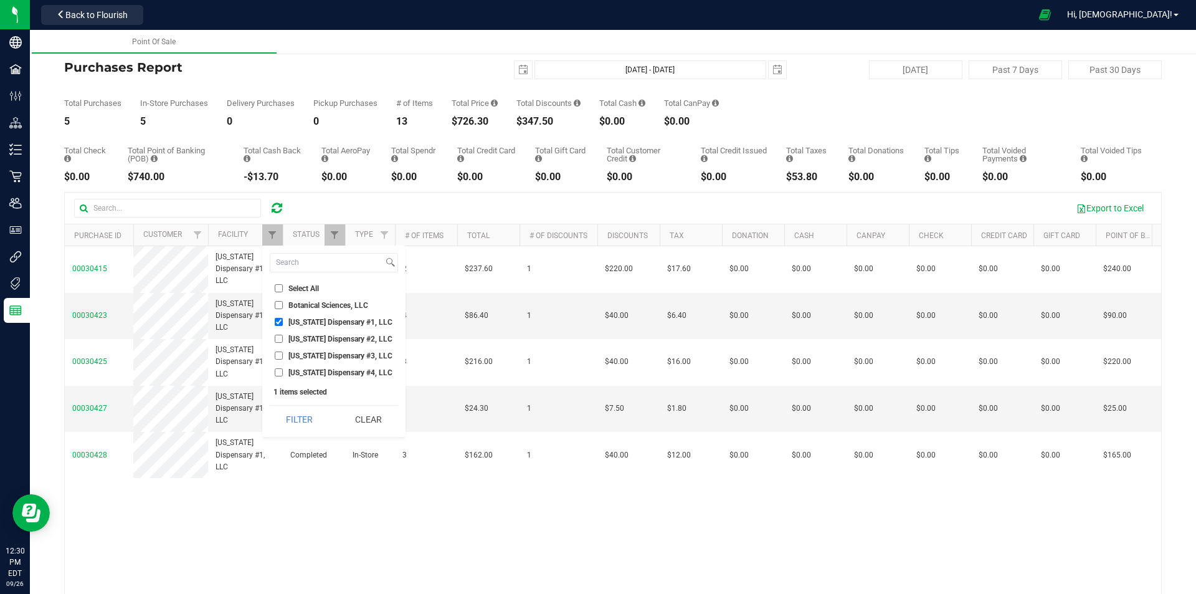
click at [279, 321] on input "[US_STATE] Dispensary #1, LLC" at bounding box center [279, 322] width 8 height 8
checkbox input "false"
click at [279, 358] on input "[US_STATE] Dispensary #3, LLC" at bounding box center [279, 355] width 8 height 8
click at [295, 423] on button "Filter" at bounding box center [300, 419] width 60 height 27
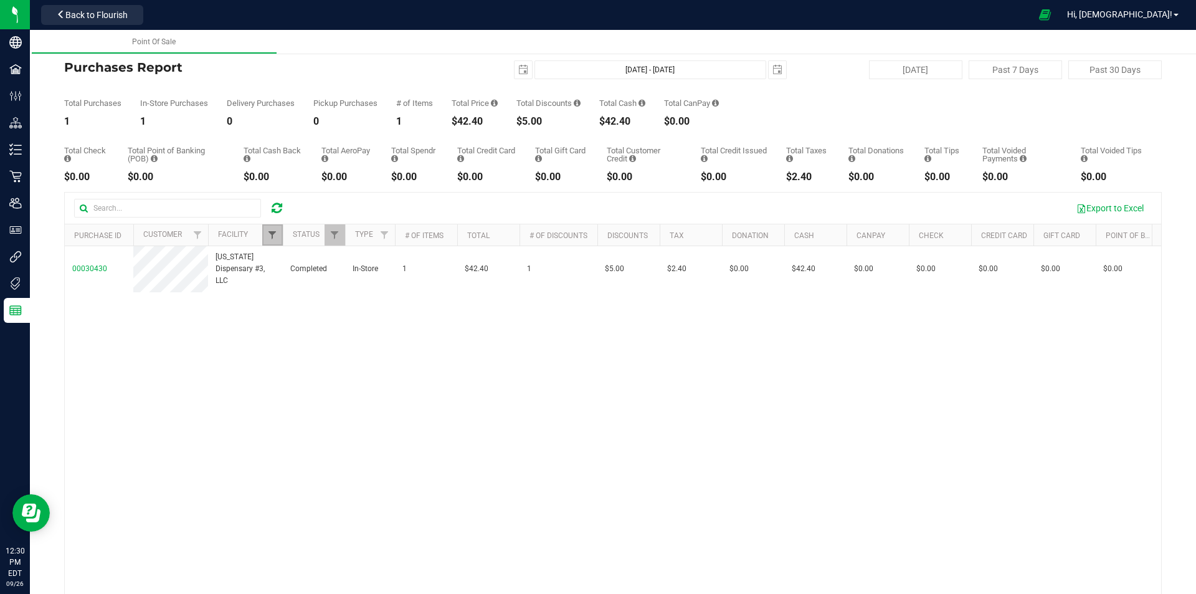
click at [270, 236] on span "Filter" at bounding box center [272, 235] width 10 height 10
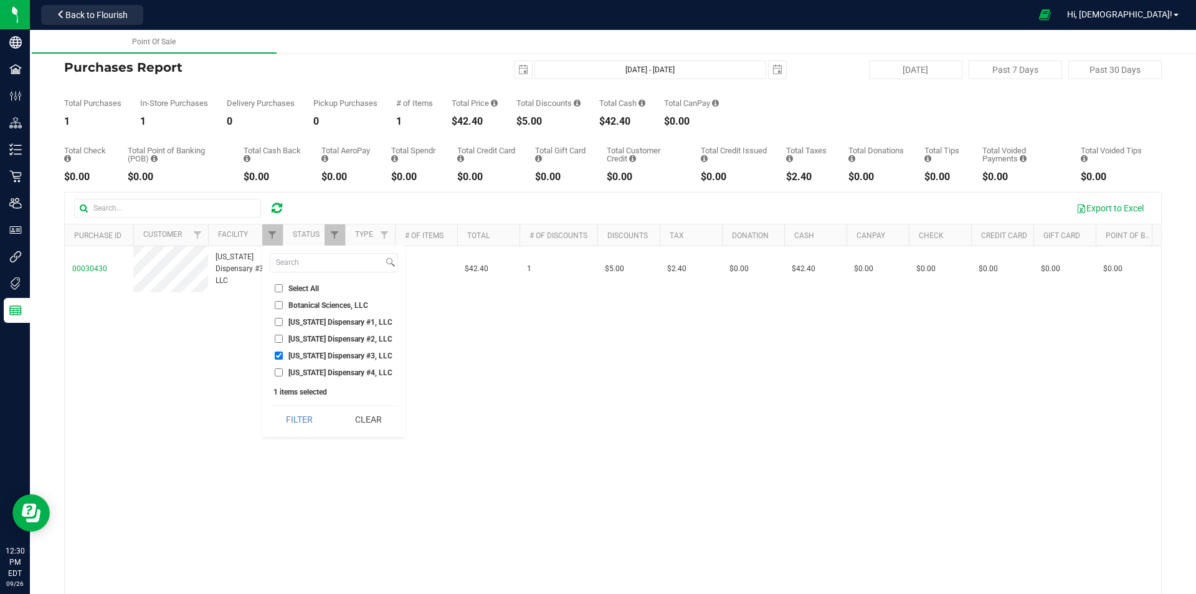
click at [282, 354] on input "[US_STATE] Dispensary #3, LLC" at bounding box center [279, 355] width 8 height 8
checkbox input "false"
click at [280, 339] on input "[US_STATE] Dispensary #2, LLC" at bounding box center [279, 339] width 8 height 8
click at [302, 417] on button "Filter" at bounding box center [300, 419] width 60 height 27
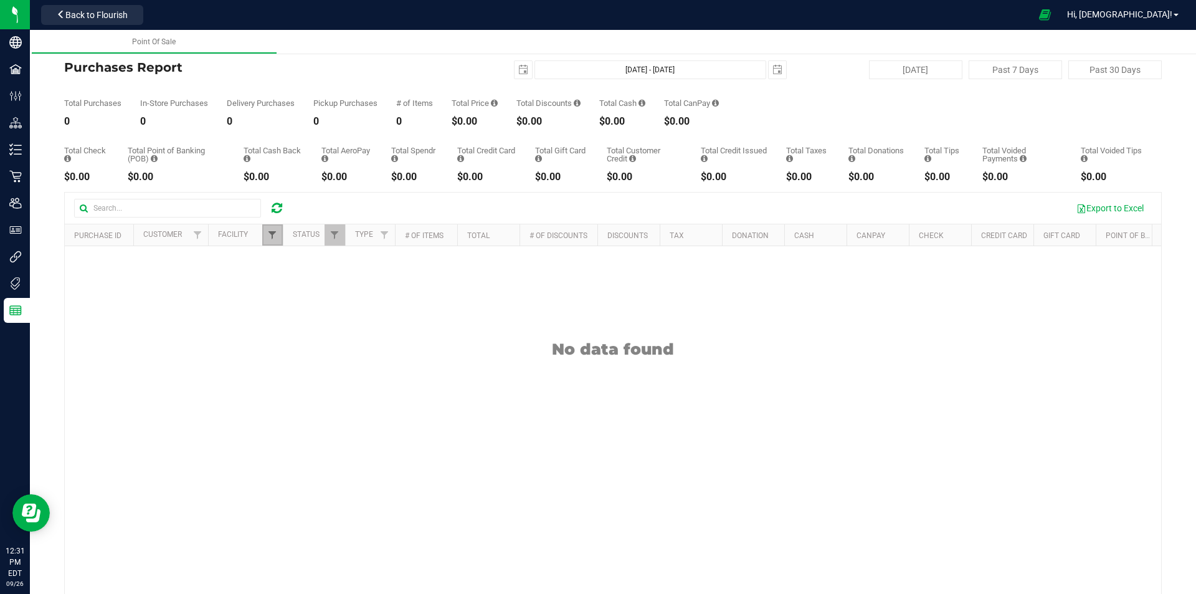
click at [274, 232] on span "Filter" at bounding box center [272, 235] width 10 height 10
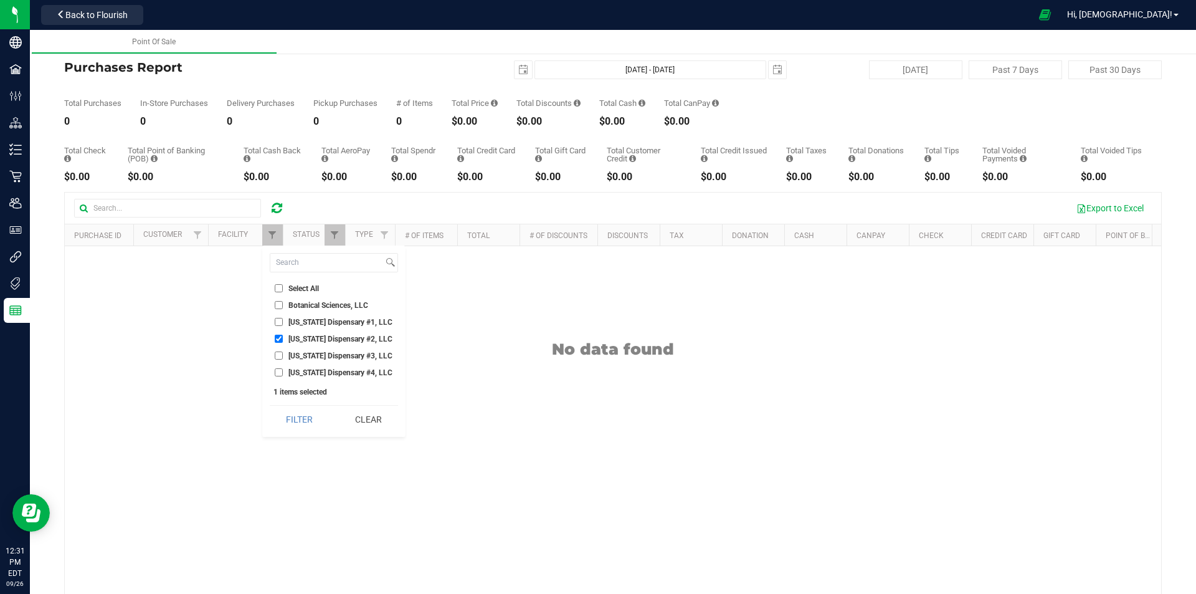
click at [277, 340] on input "[US_STATE] Dispensary #2, LLC" at bounding box center [279, 339] width 8 height 8
checkbox input "false"
click at [279, 320] on input "[US_STATE] Dispensary #1, LLC" at bounding box center [279, 322] width 8 height 8
checkbox input "true"
click at [300, 414] on button "Filter" at bounding box center [300, 419] width 60 height 27
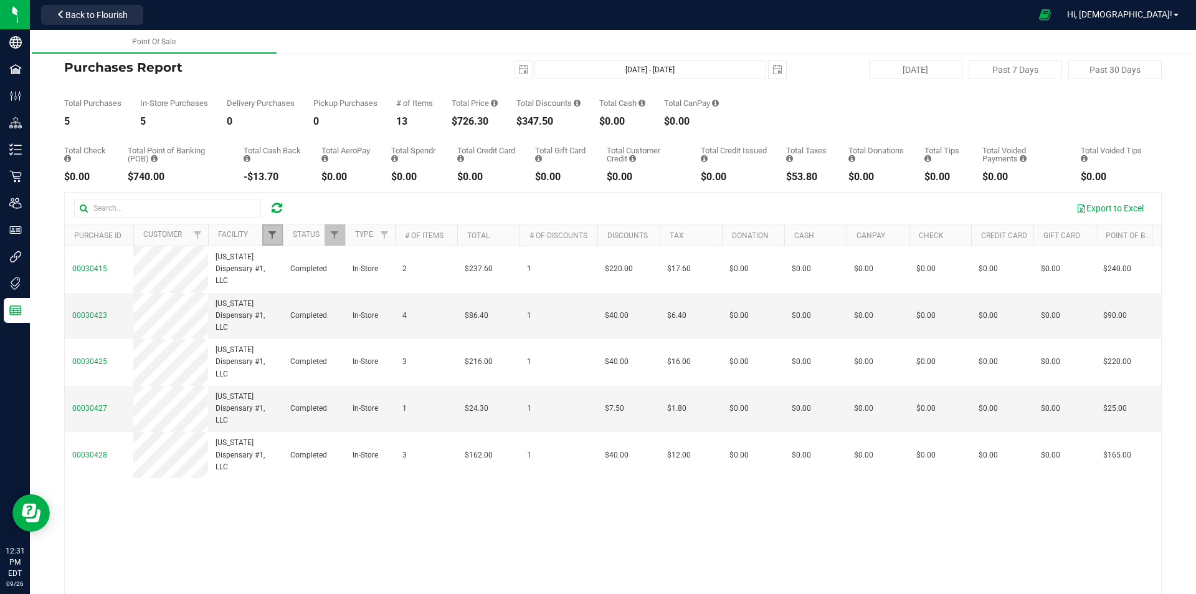
click at [276, 233] on span "Filter" at bounding box center [272, 235] width 10 height 10
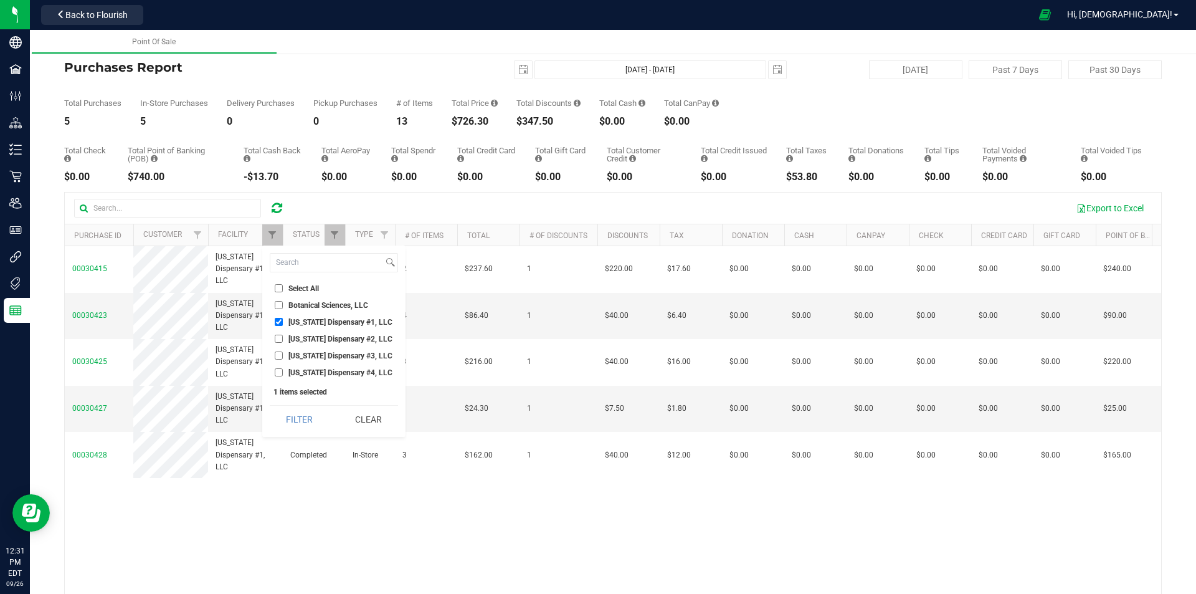
click at [277, 371] on input "[US_STATE] Dispensary #4, LLC" at bounding box center [279, 372] width 8 height 8
checkbox input "true"
click at [278, 322] on input "[US_STATE] Dispensary #1, LLC" at bounding box center [279, 322] width 8 height 8
checkbox input "false"
click at [307, 415] on button "Filter" at bounding box center [300, 419] width 60 height 27
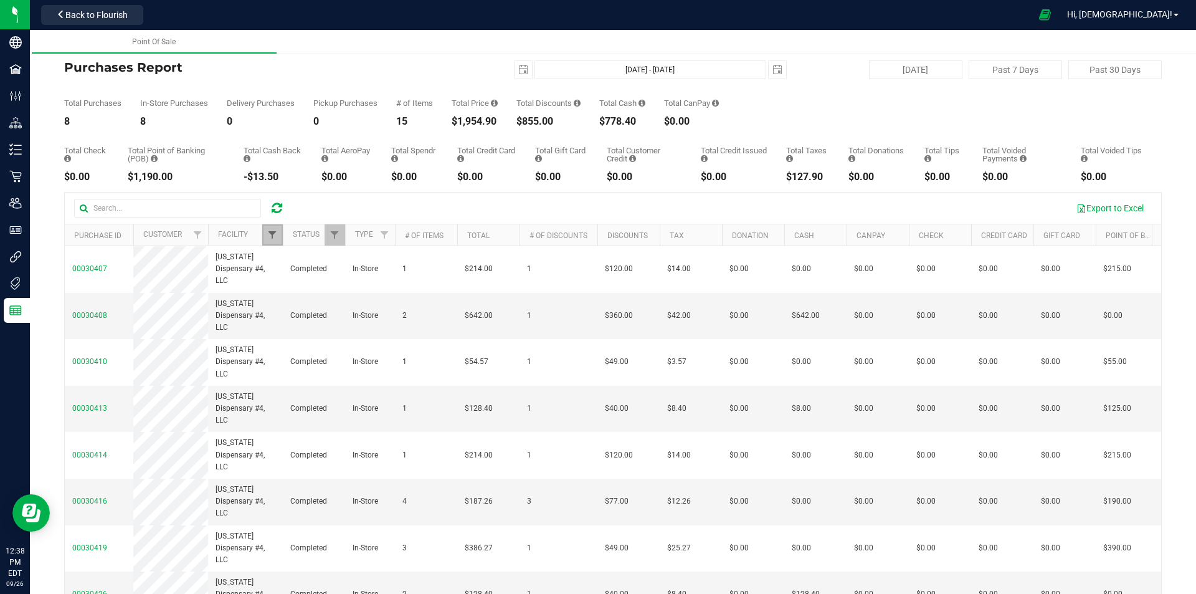
click at [272, 232] on span "Filter" at bounding box center [272, 235] width 10 height 10
click at [328, 207] on div "Export to Excel" at bounding box center [724, 208] width 856 height 21
